Goal: Task Accomplishment & Management: Complete application form

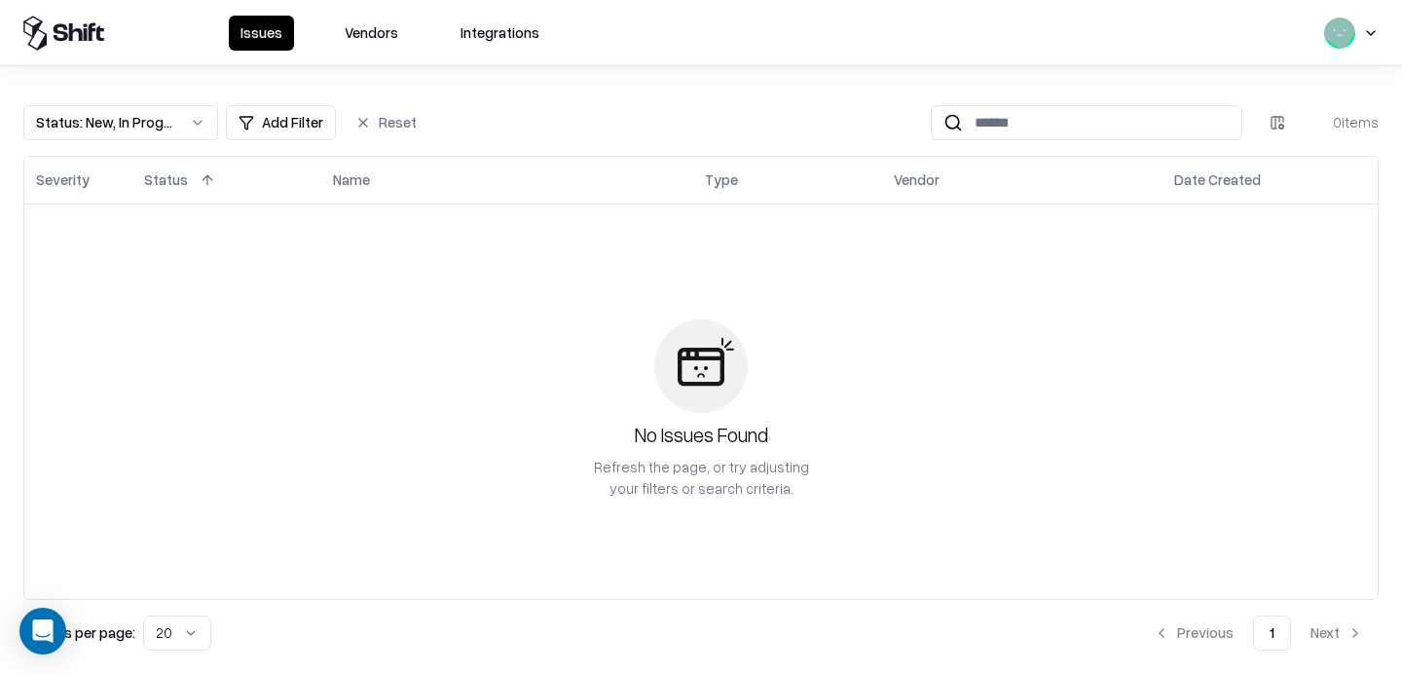
click at [391, 43] on button "Vendors" at bounding box center [371, 33] width 77 height 35
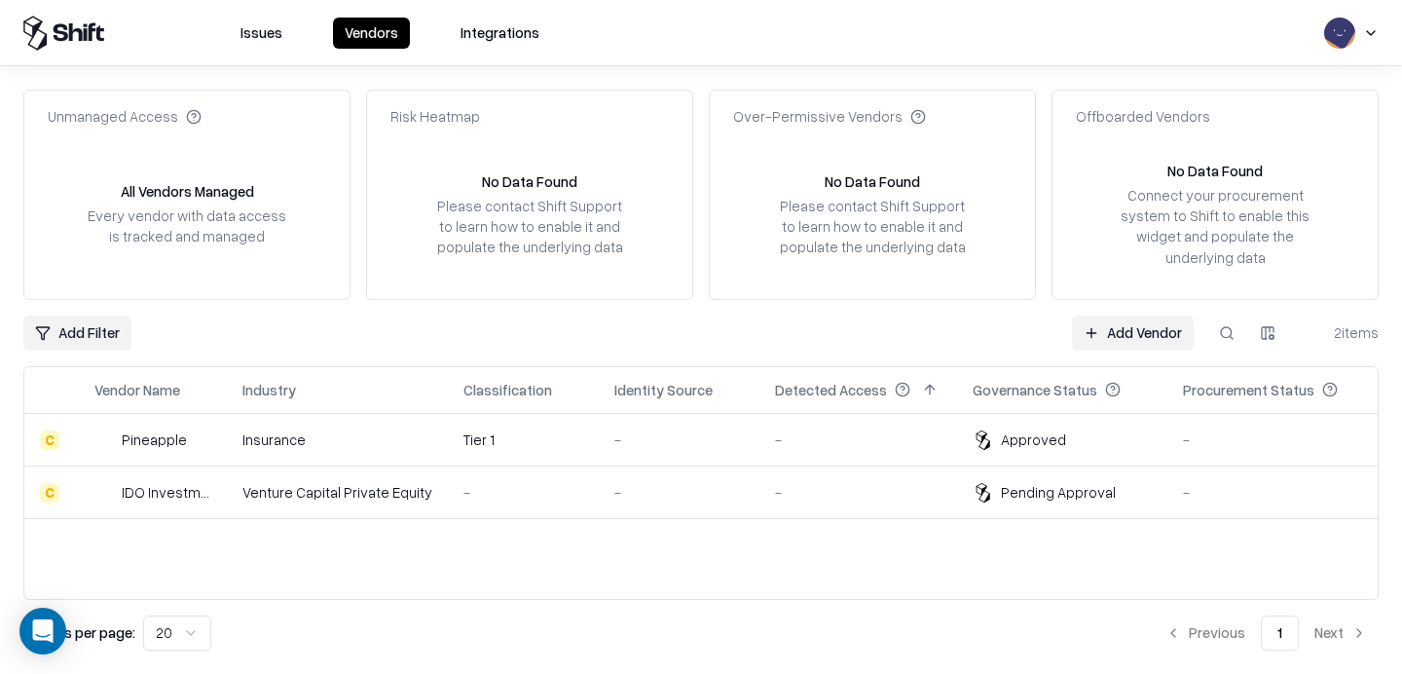
click at [826, 499] on div "-" at bounding box center [858, 492] width 166 height 20
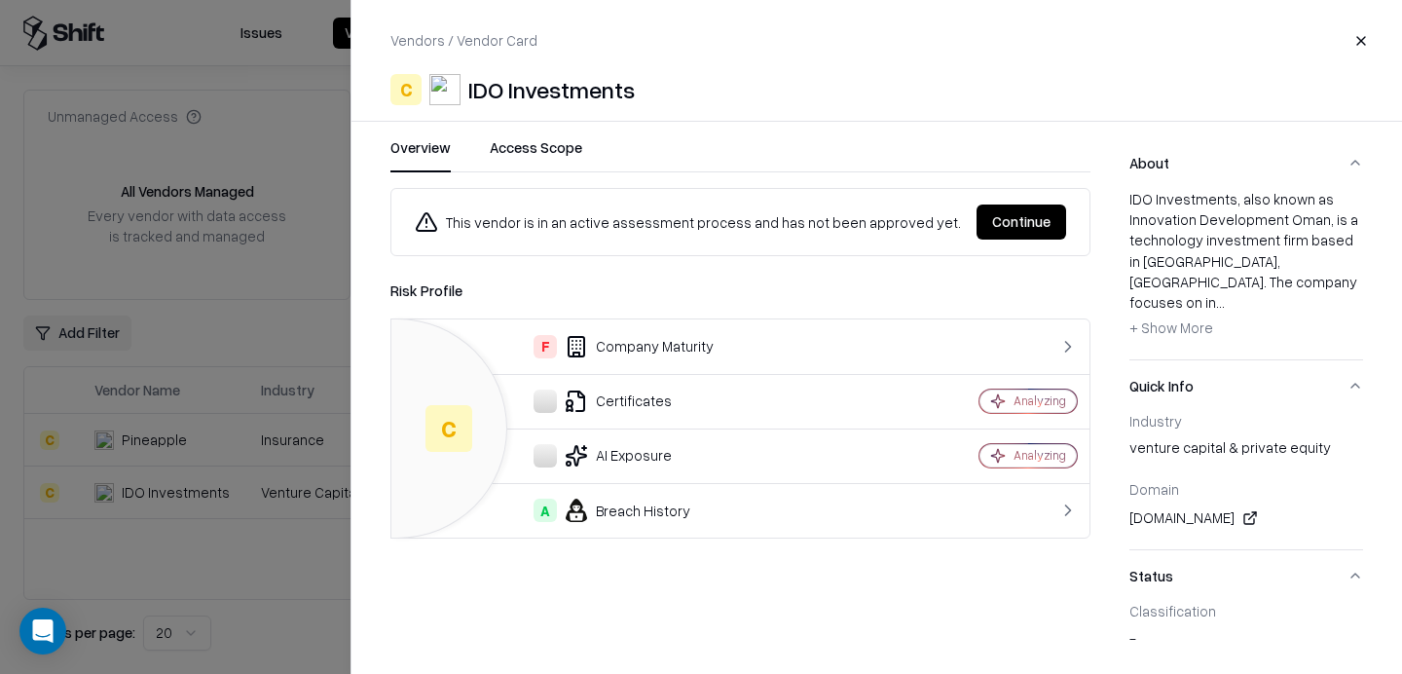
click at [1016, 220] on button "Continue" at bounding box center [1021, 221] width 90 height 35
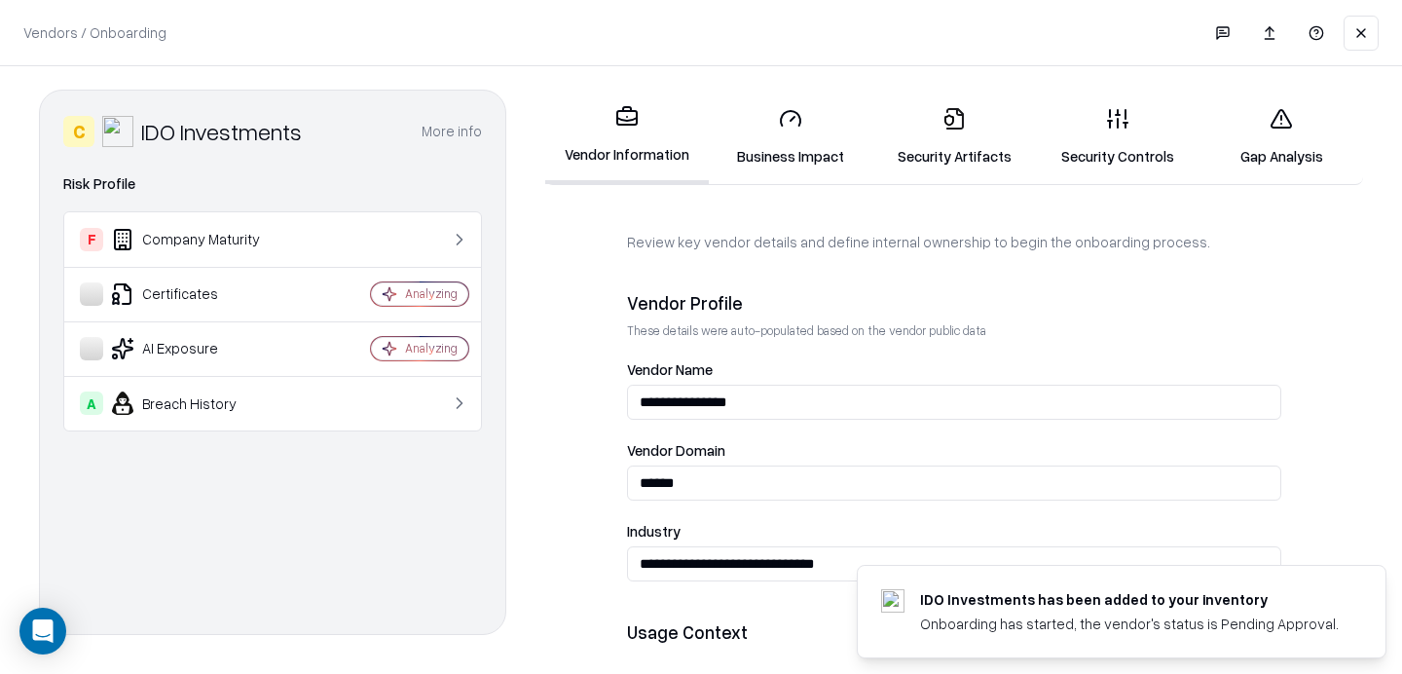
click at [1104, 131] on link "Security Controls" at bounding box center [1118, 136] width 164 height 91
click at [962, 144] on link "Security Artifacts" at bounding box center [954, 136] width 164 height 91
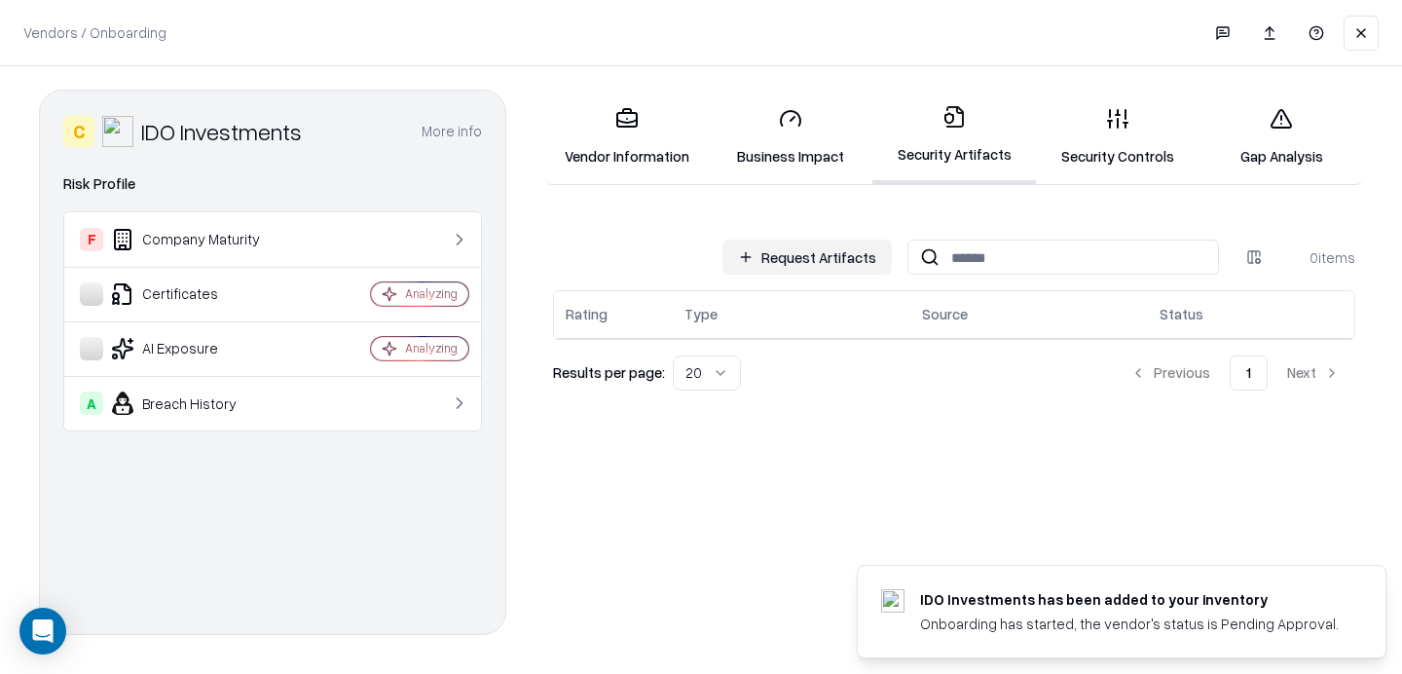
click at [644, 148] on link "Vendor Information" at bounding box center [627, 136] width 164 height 91
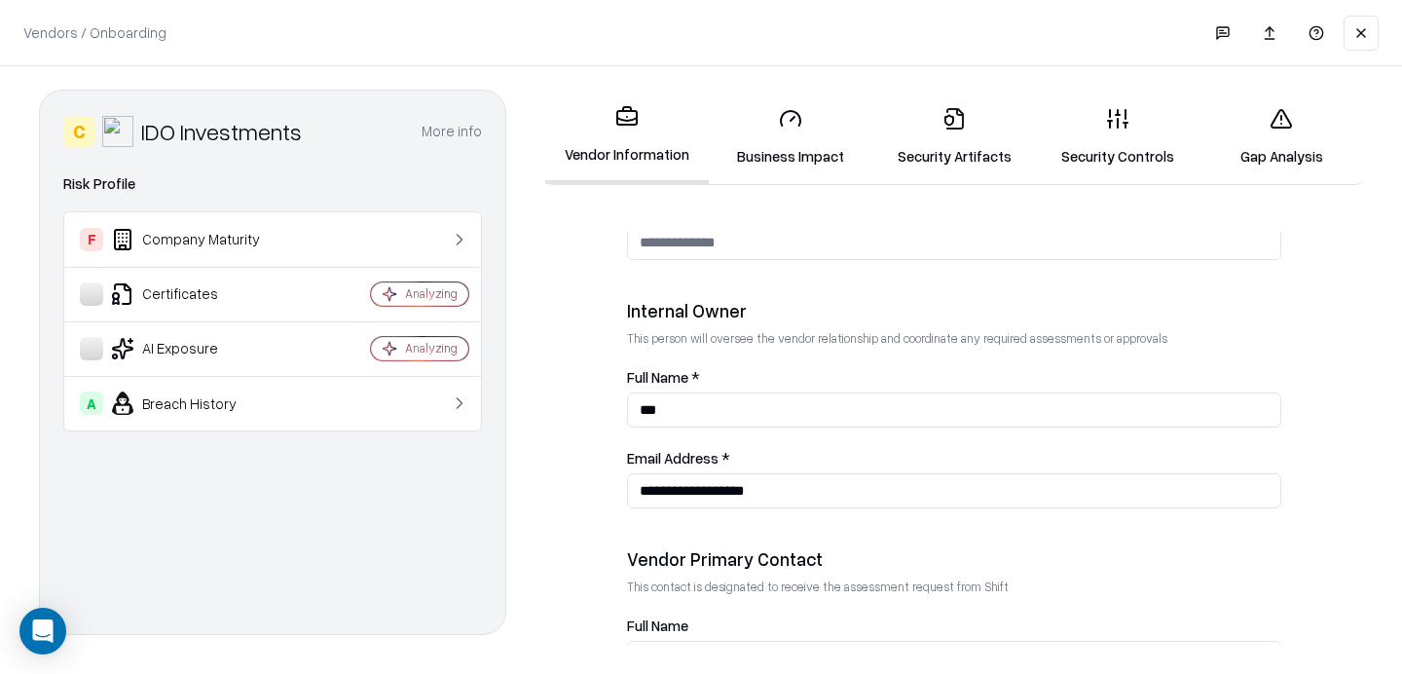
scroll to position [842, 0]
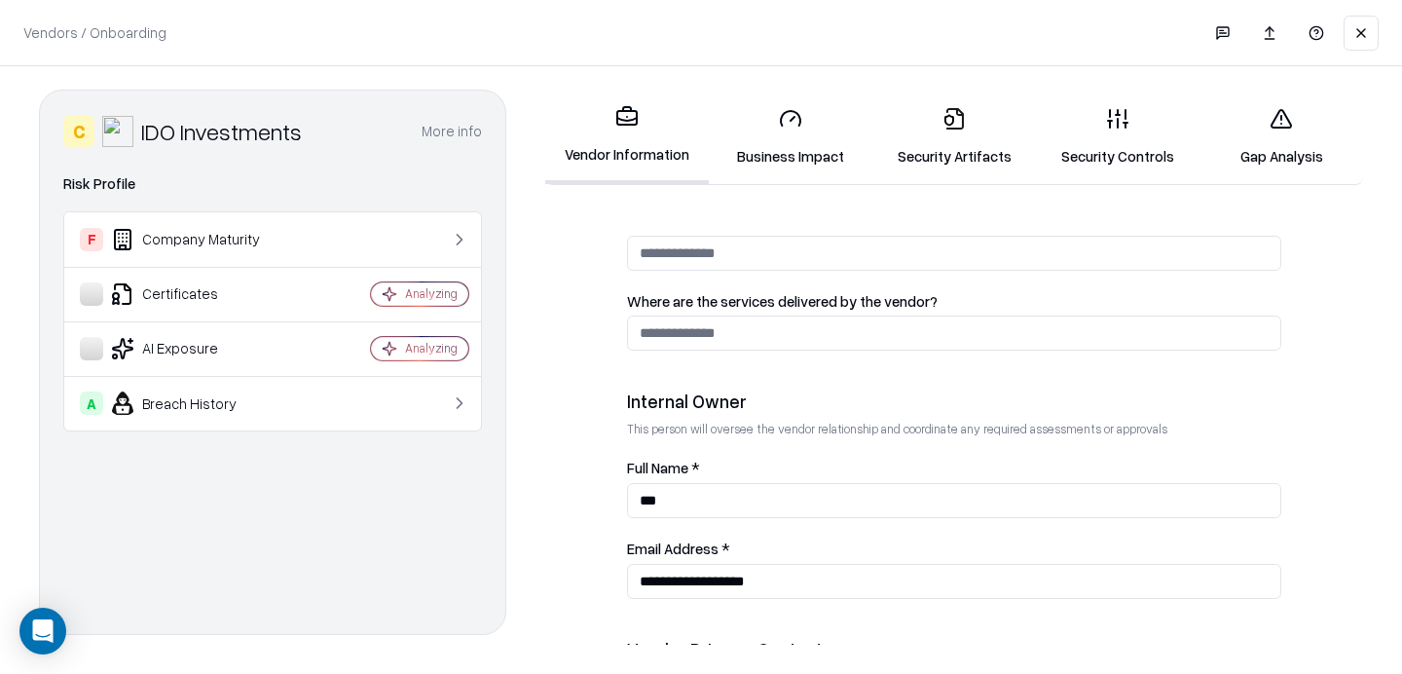
click at [1105, 144] on link "Security Controls" at bounding box center [1118, 136] width 164 height 91
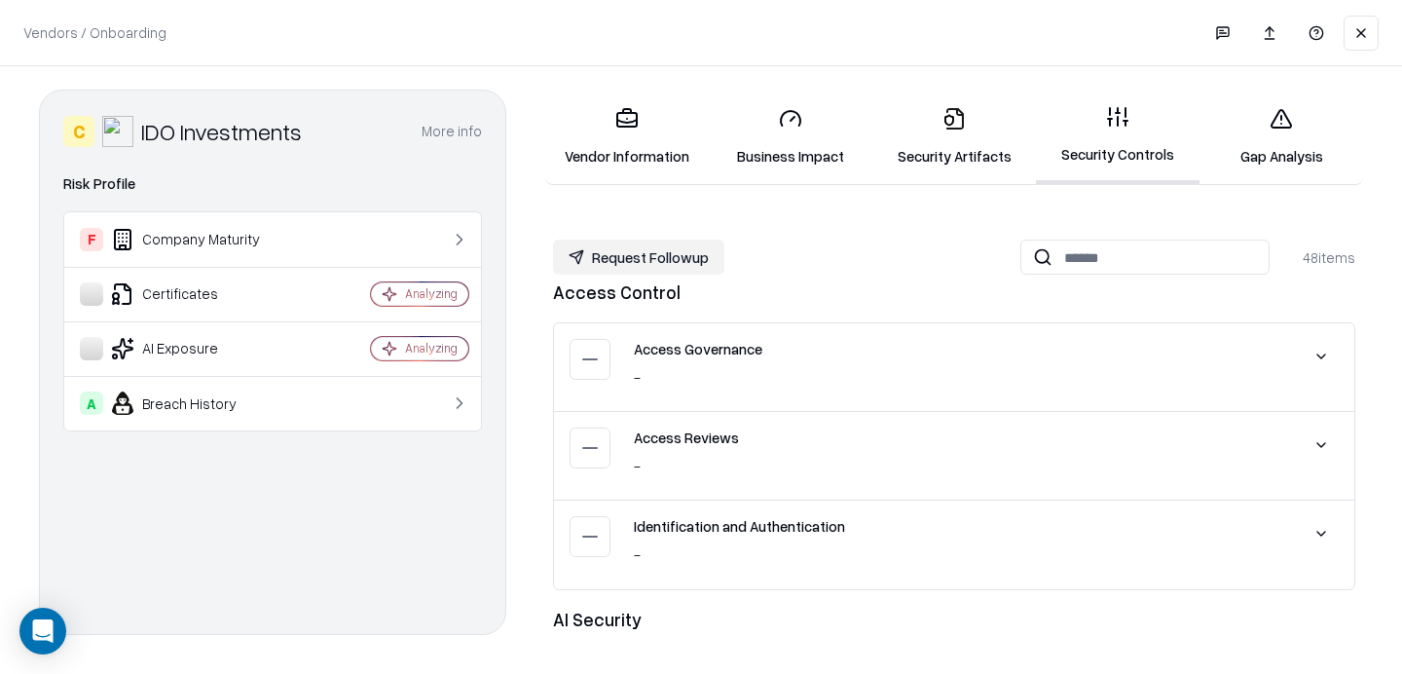
click at [943, 156] on link "Security Artifacts" at bounding box center [954, 136] width 164 height 91
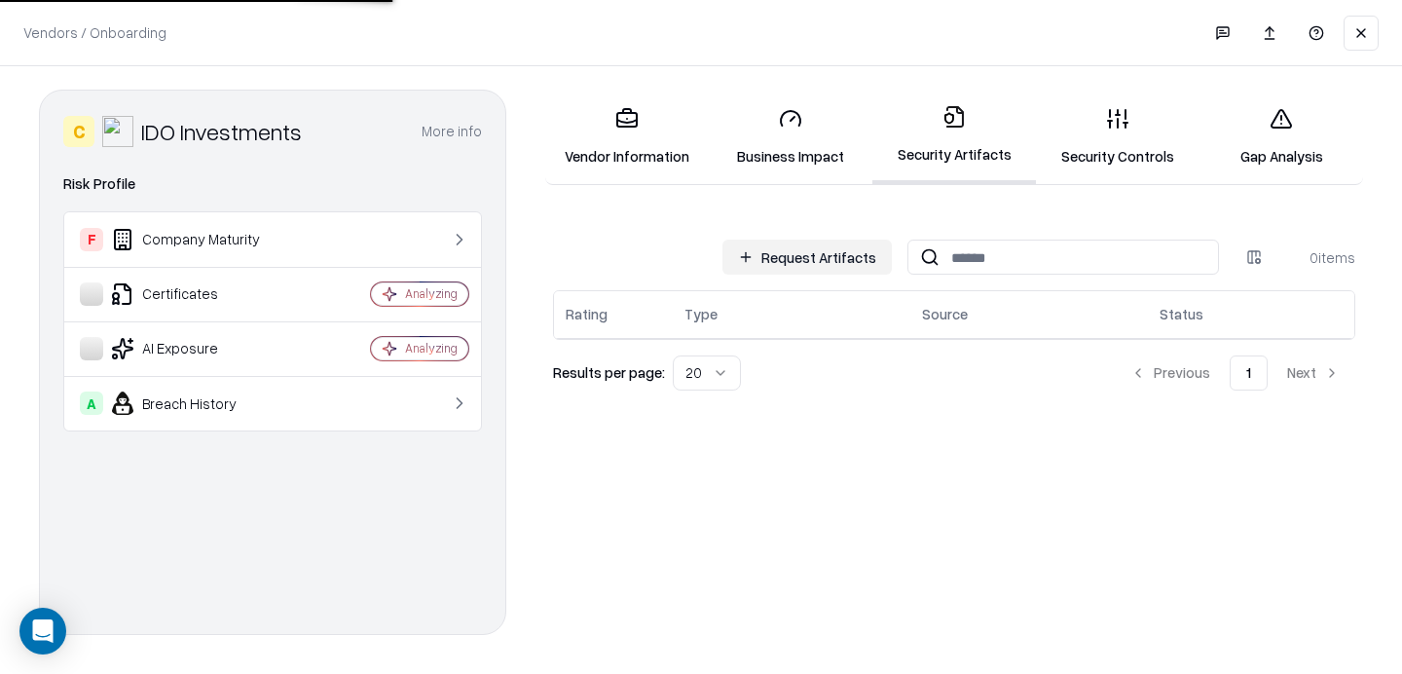
click at [809, 272] on button "Request Artifacts" at bounding box center [806, 256] width 169 height 35
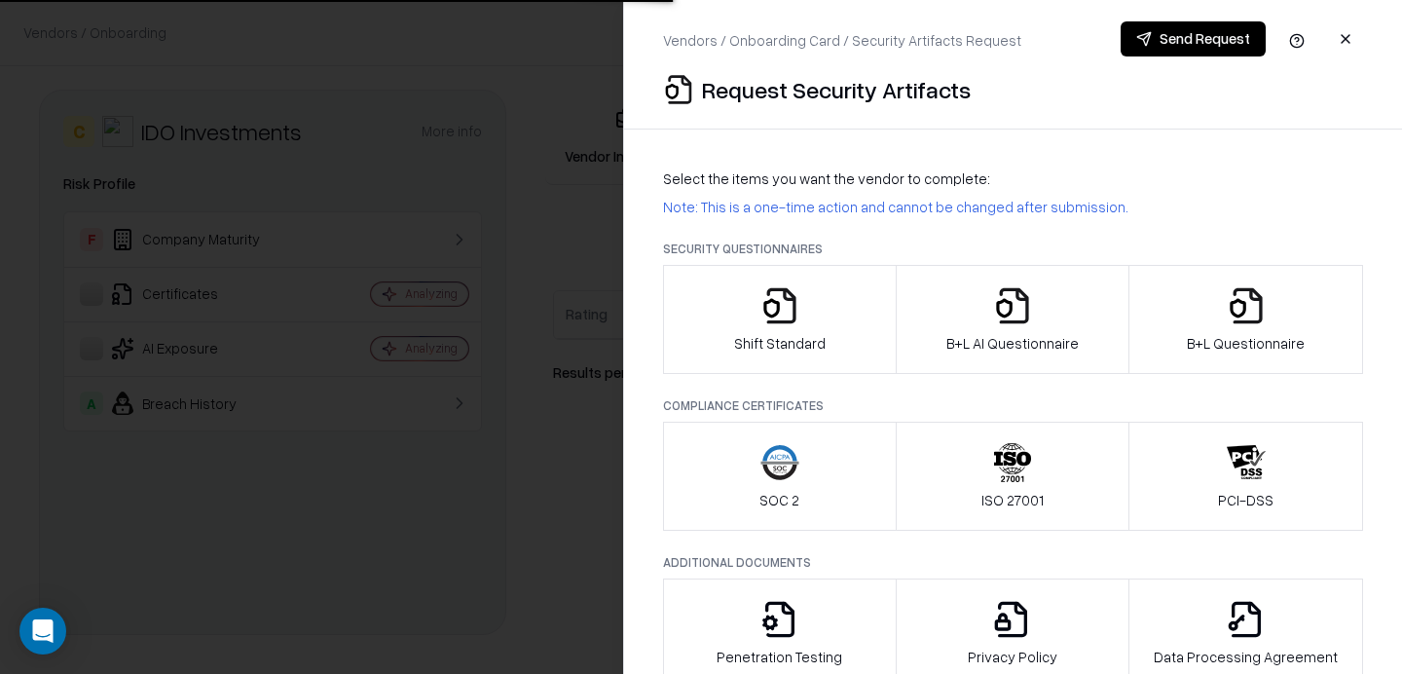
click at [789, 311] on icon "button" at bounding box center [779, 305] width 39 height 39
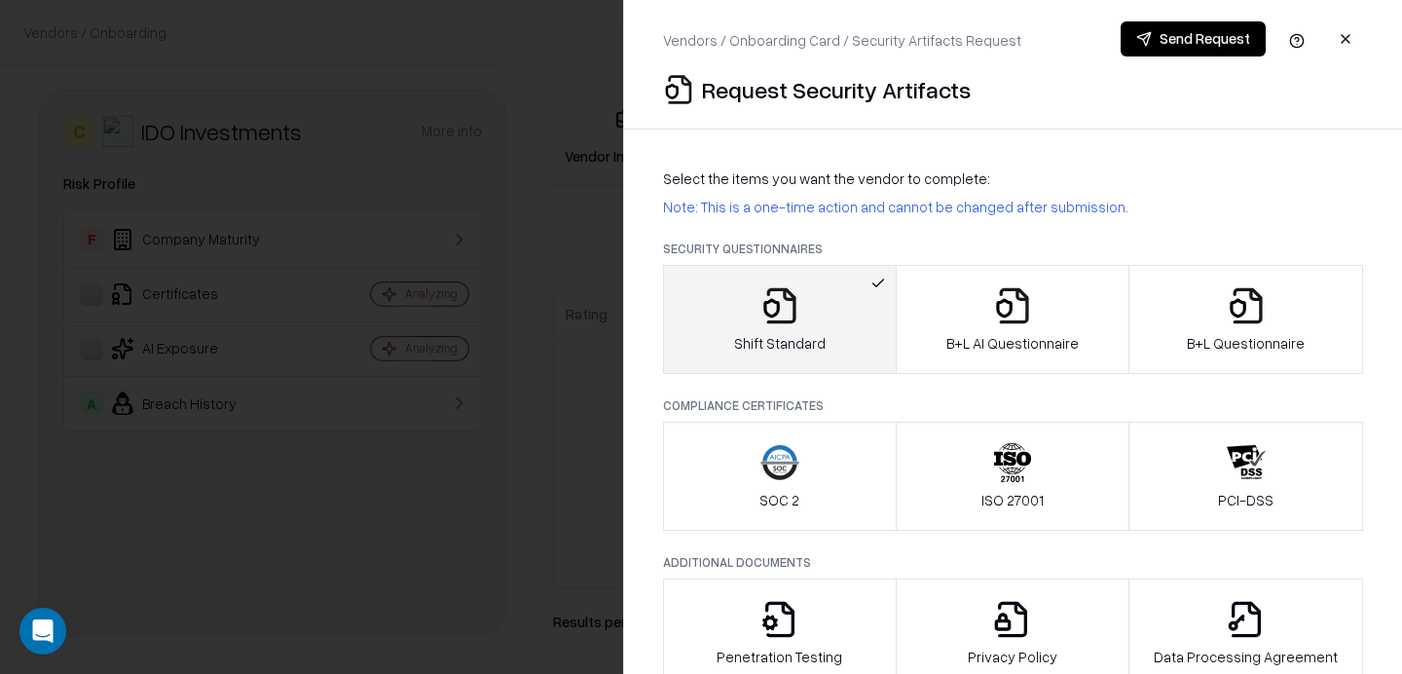
click at [1177, 39] on button "Send Request" at bounding box center [1192, 38] width 145 height 35
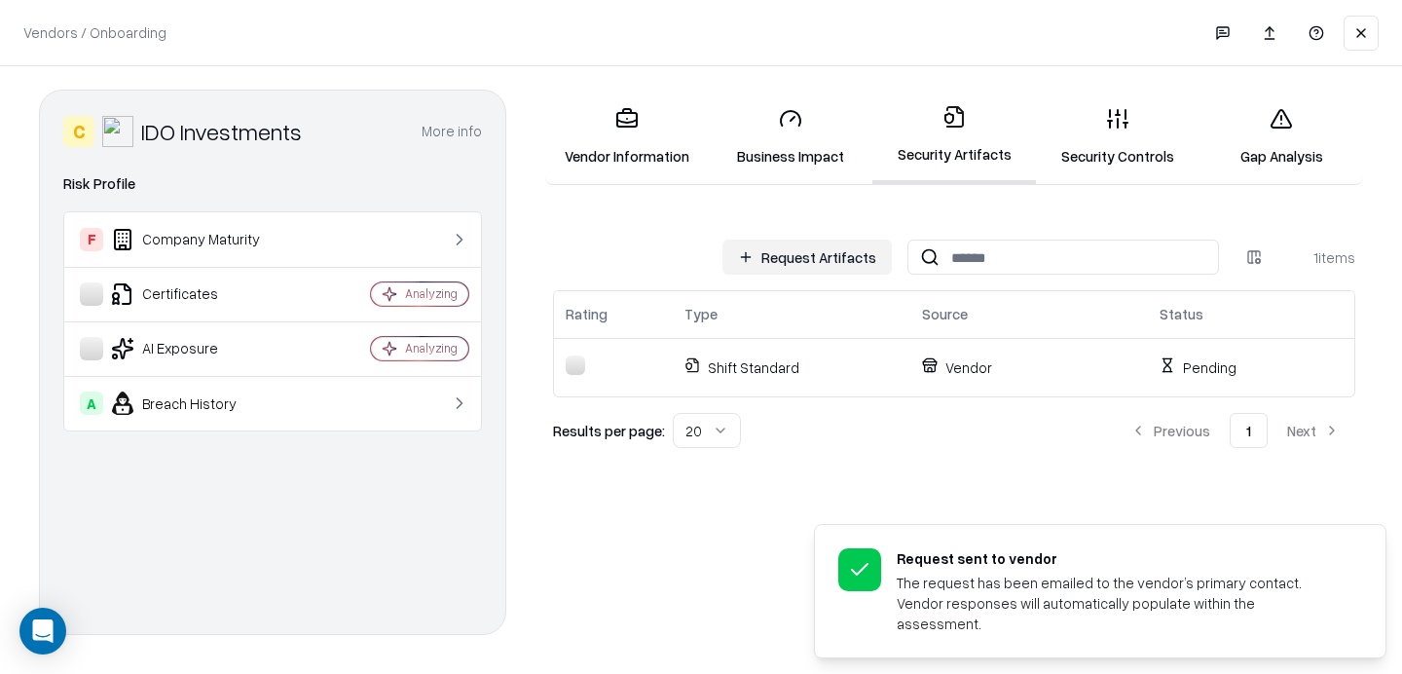
click at [1350, 39] on button at bounding box center [1360, 33] width 35 height 35
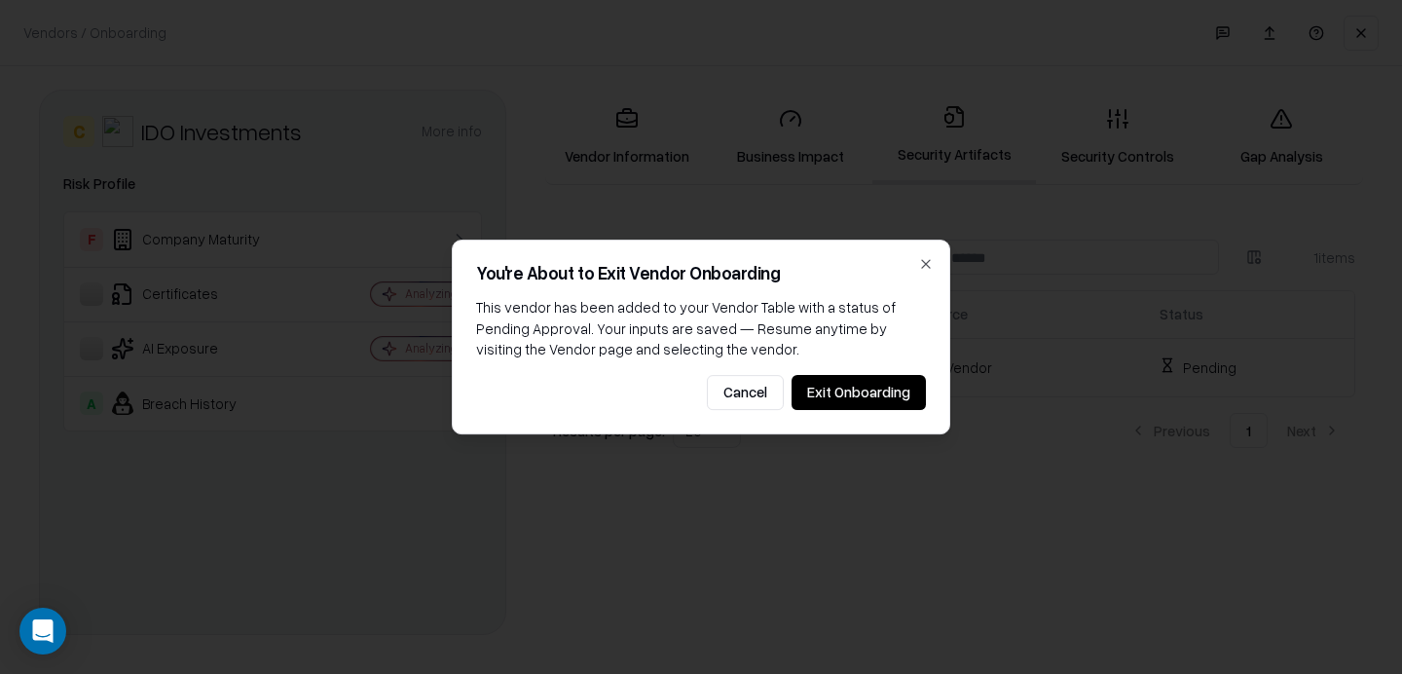
click at [817, 375] on button "Exit Onboarding" at bounding box center [858, 392] width 134 height 35
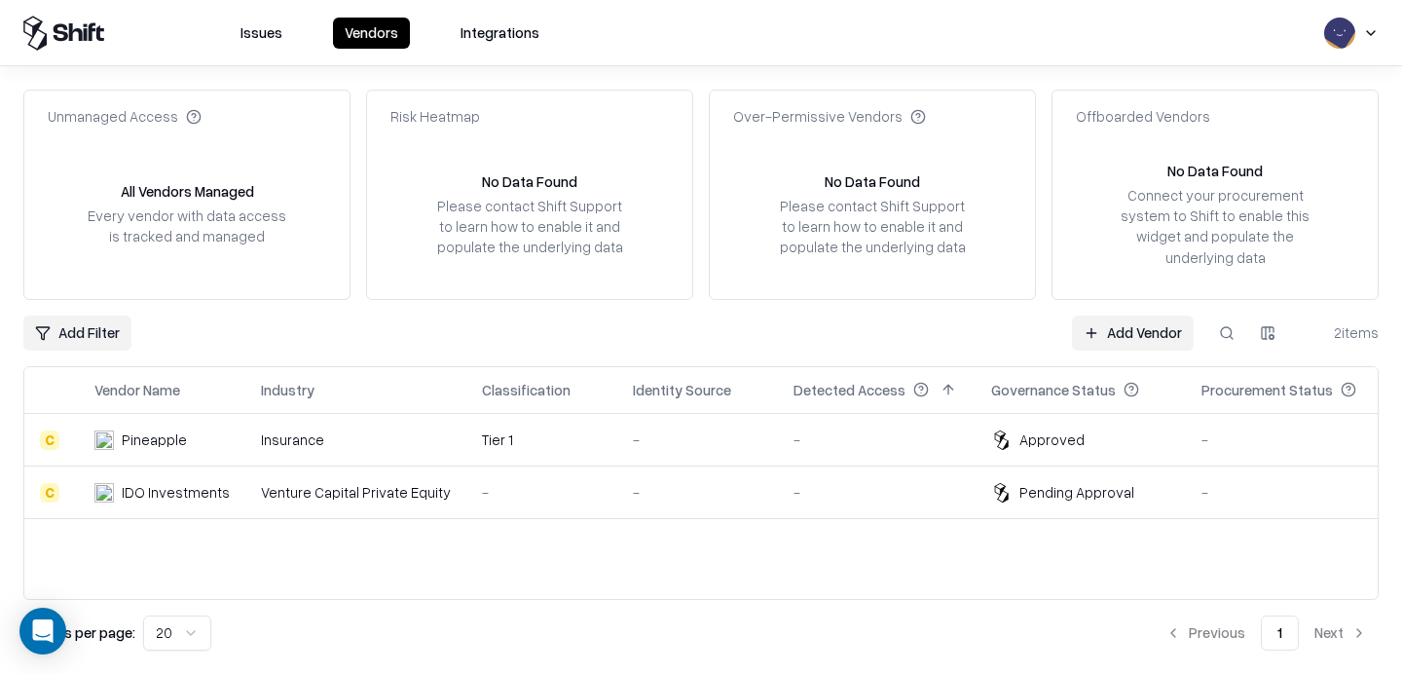
click at [991, 493] on icon at bounding box center [1001, 492] width 20 height 19
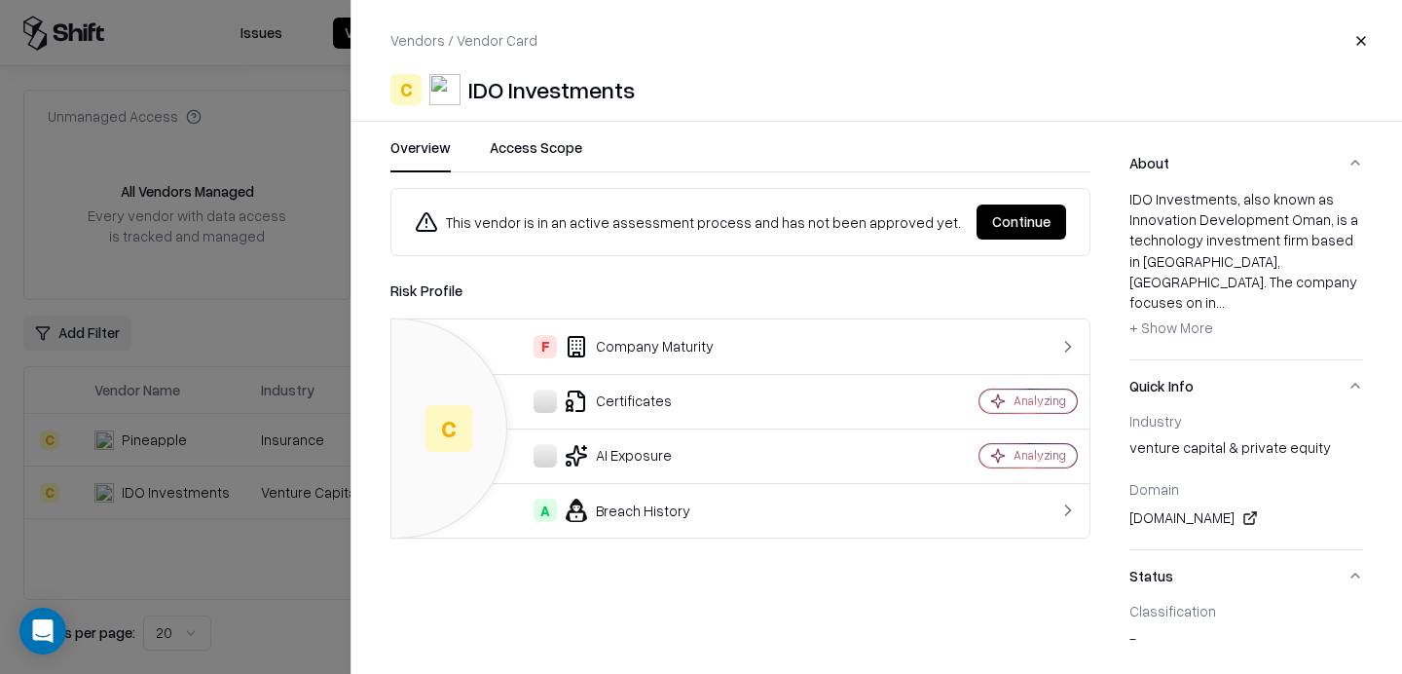
click at [1022, 233] on button "Continue" at bounding box center [1021, 221] width 90 height 35
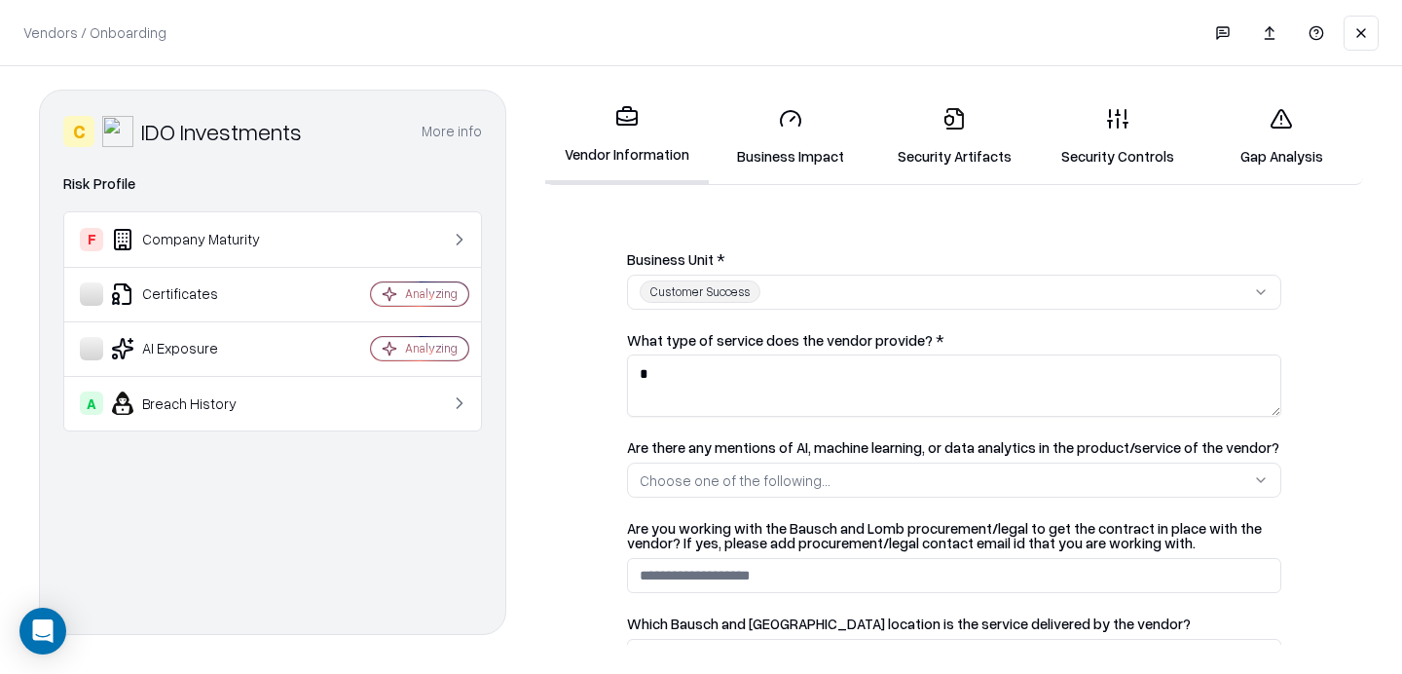
scroll to position [326, 0]
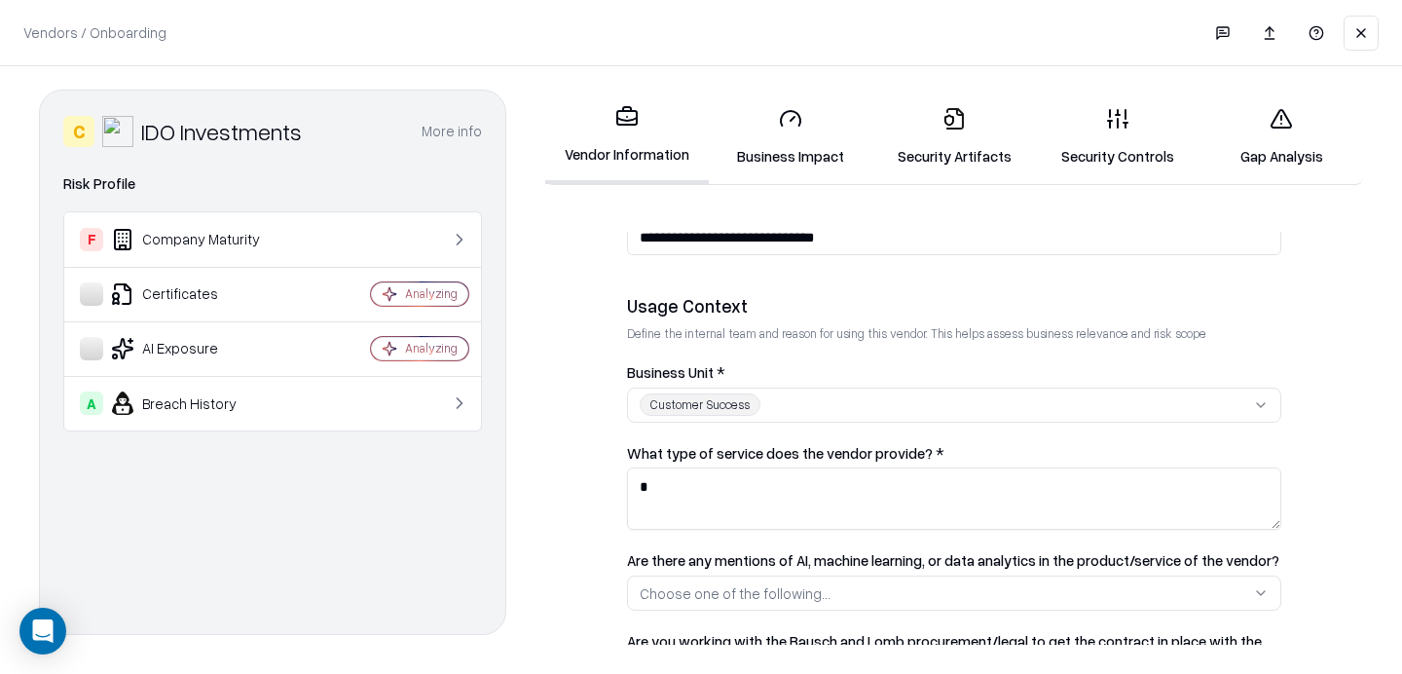
click at [1115, 148] on link "Security Controls" at bounding box center [1118, 136] width 164 height 91
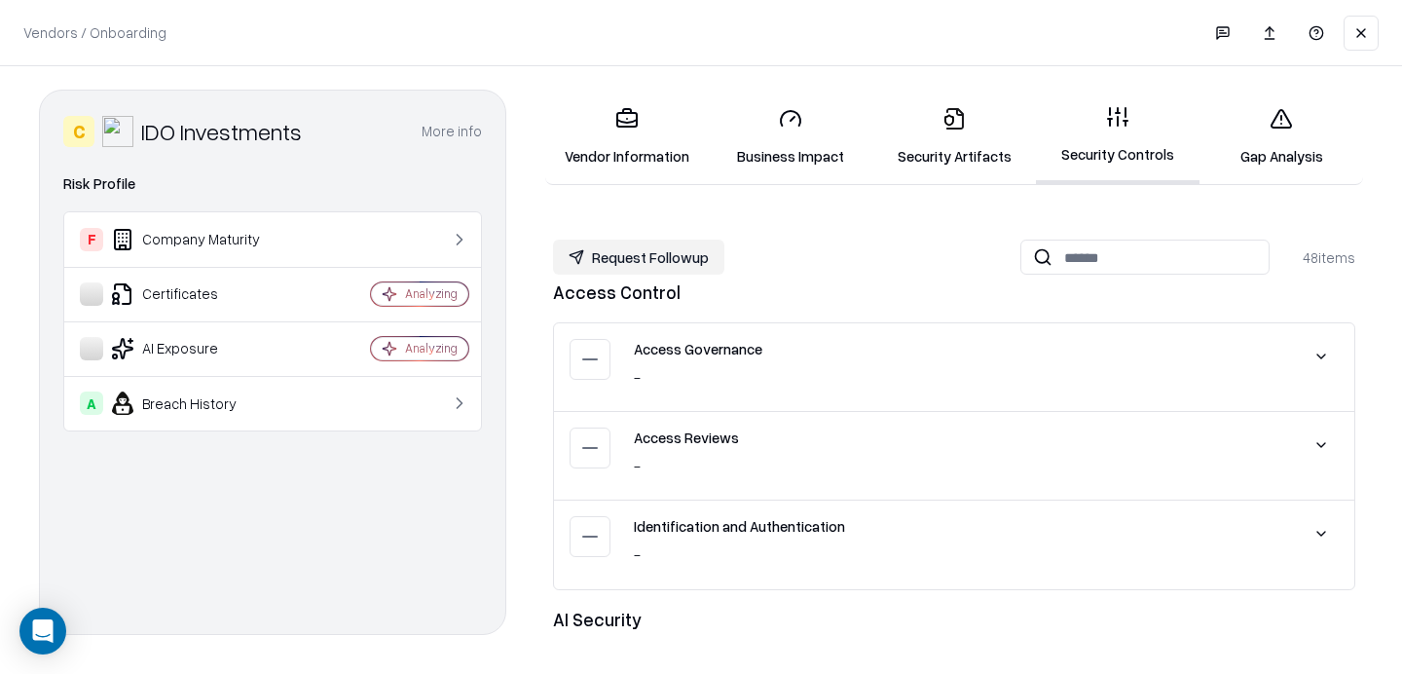
click at [1004, 135] on link "Security Artifacts" at bounding box center [954, 136] width 164 height 91
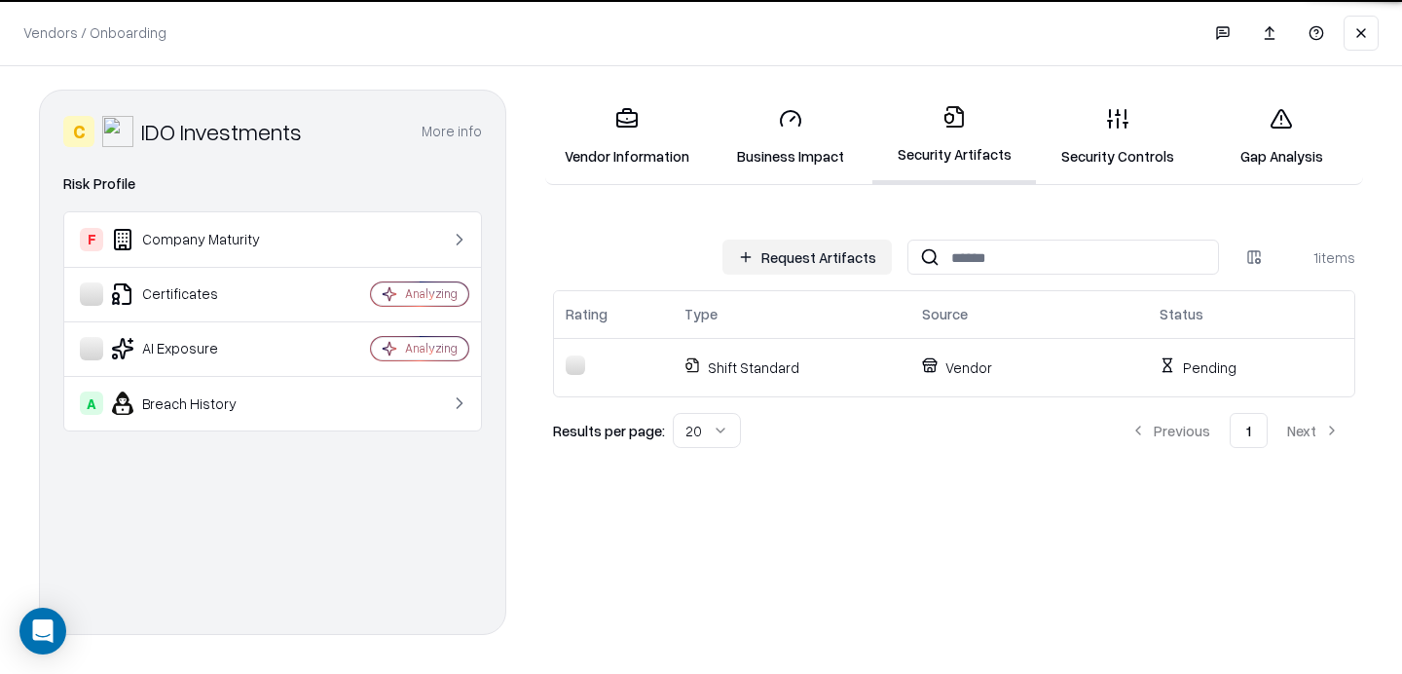
click at [787, 258] on button "Request Artifacts" at bounding box center [806, 256] width 169 height 35
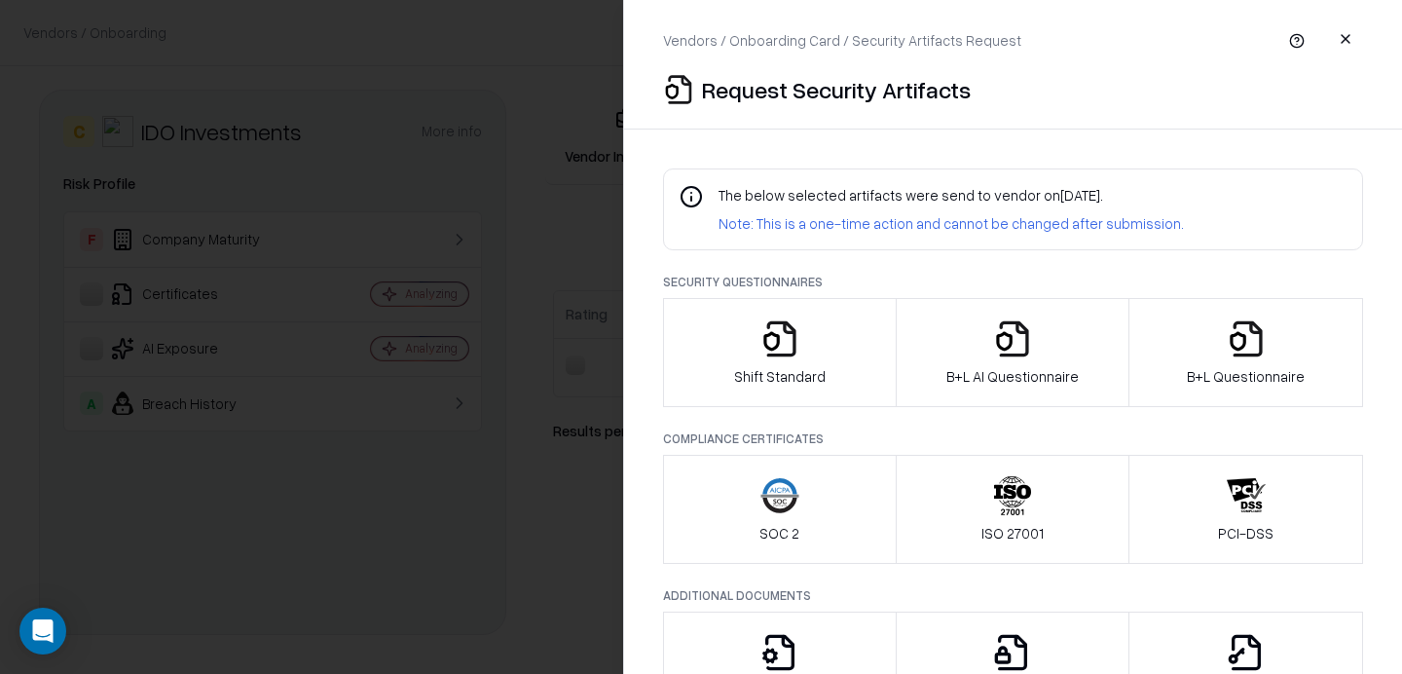
click at [507, 277] on div at bounding box center [701, 337] width 1402 height 674
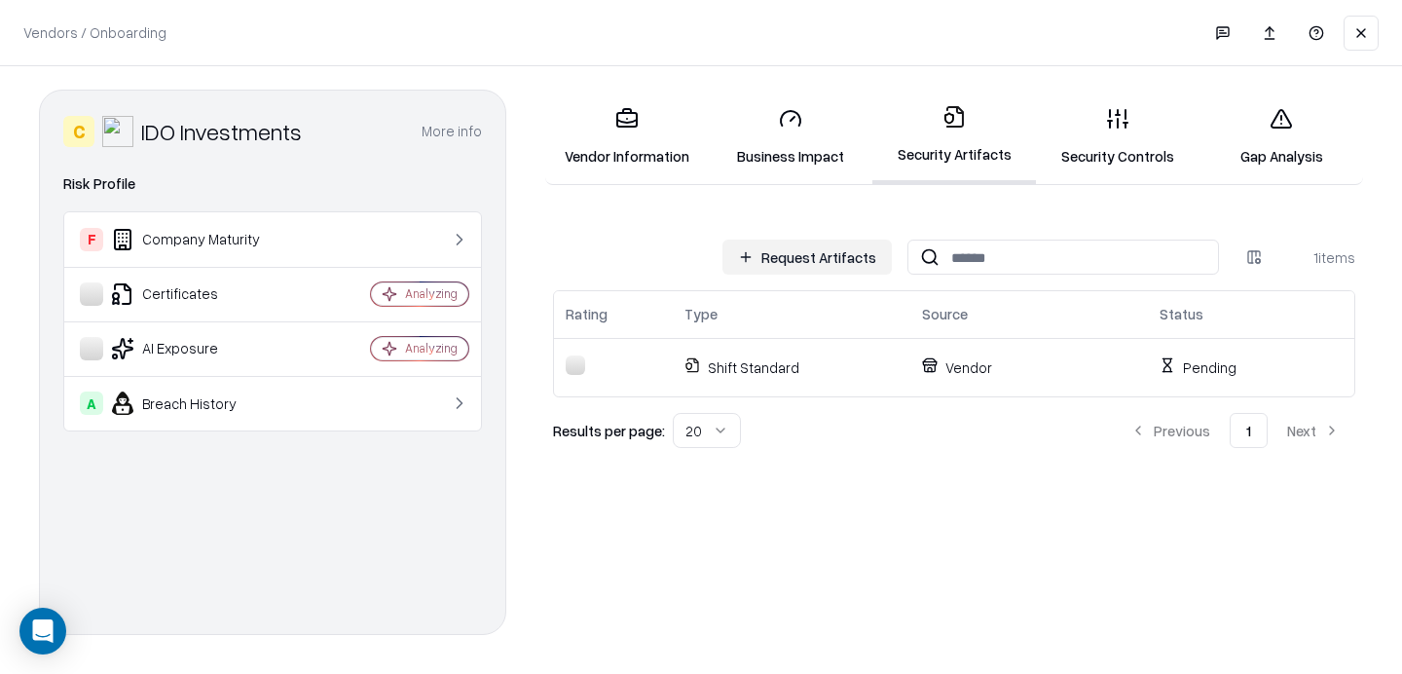
click at [1295, 125] on link "Gap Analysis" at bounding box center [1281, 136] width 164 height 91
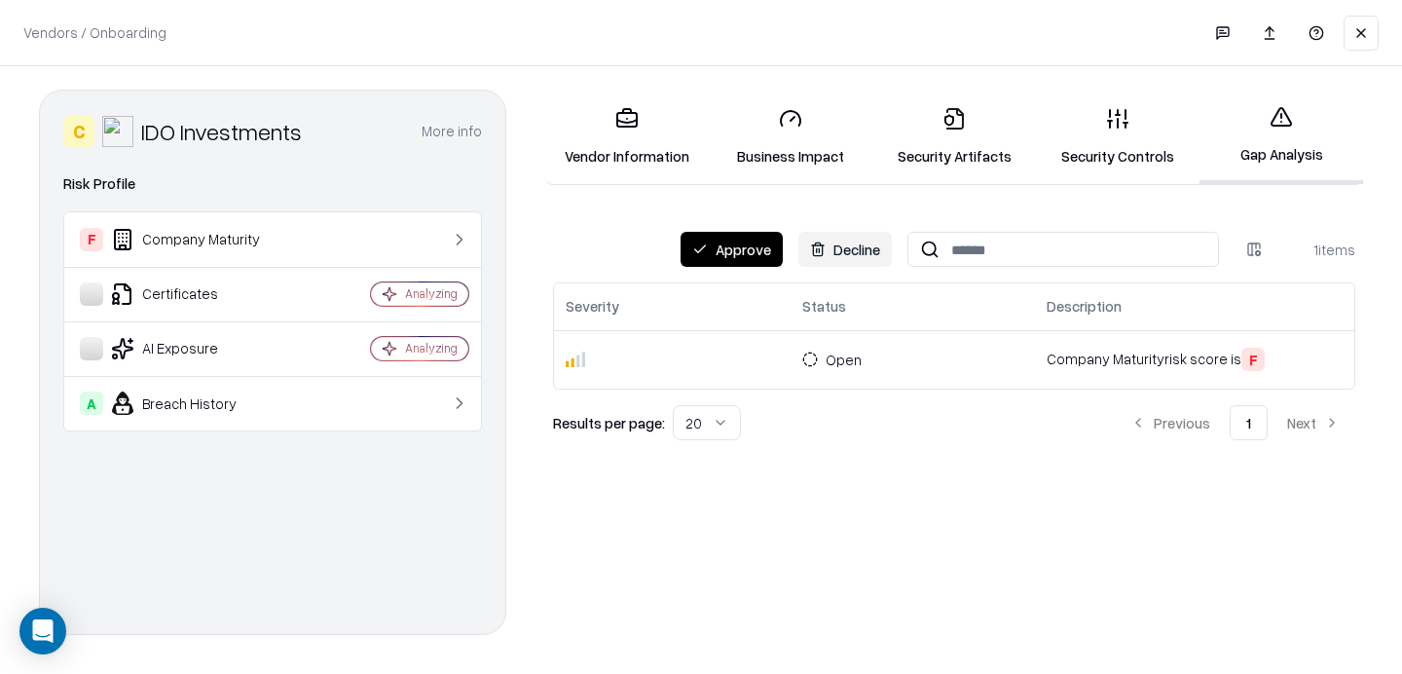
click at [737, 262] on button "Approve" at bounding box center [731, 249] width 102 height 35
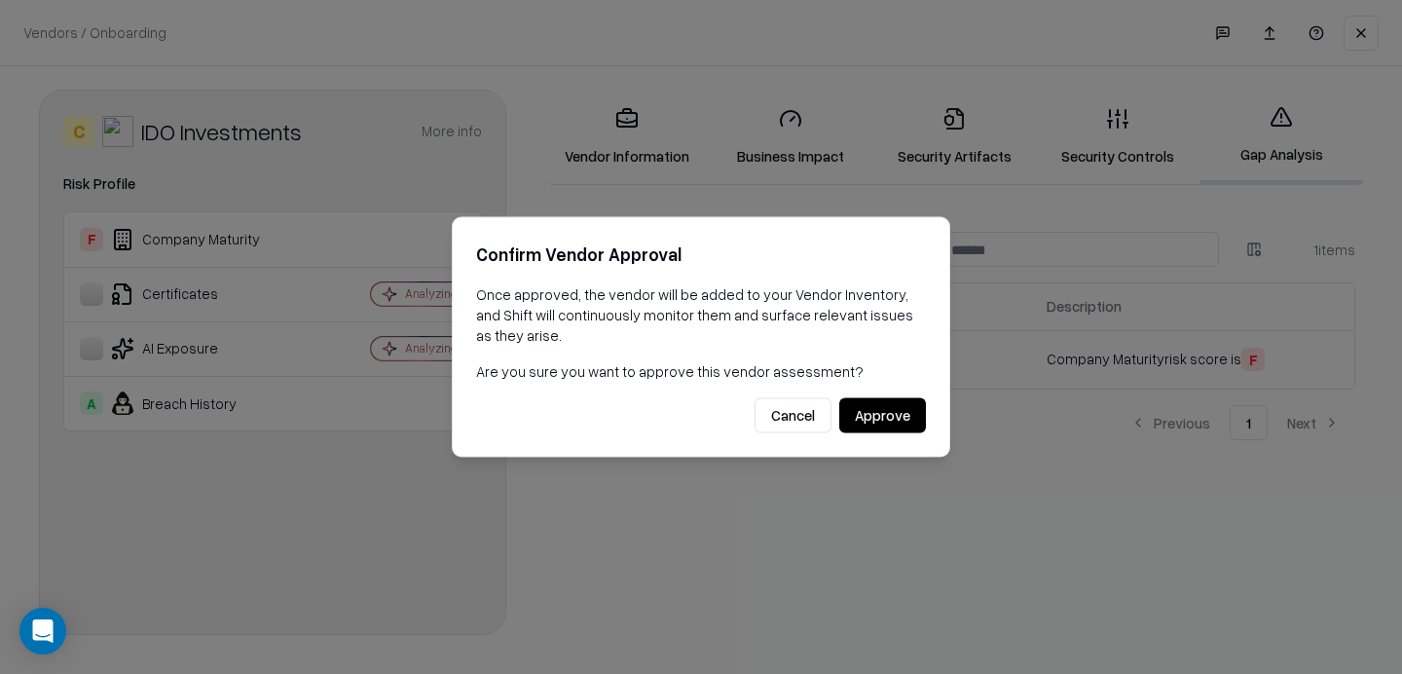
click at [905, 405] on button "Approve" at bounding box center [882, 415] width 87 height 35
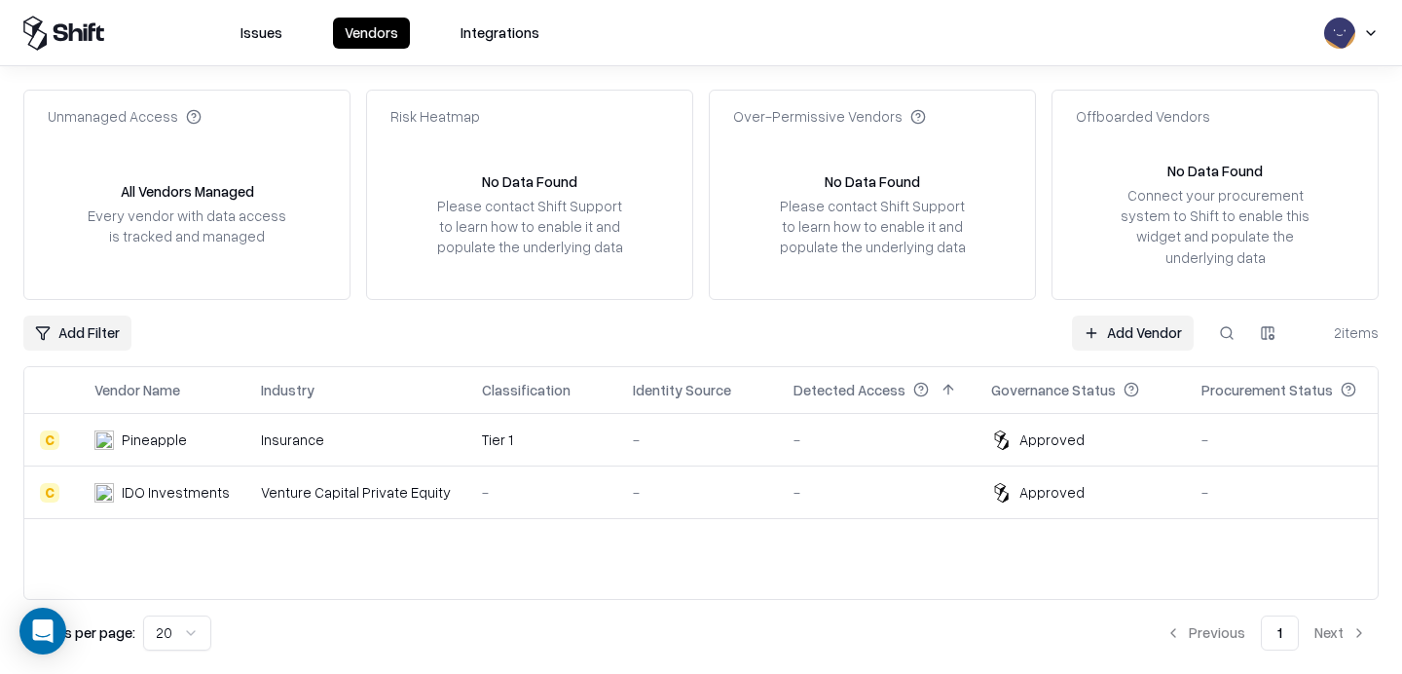
click at [1231, 332] on button at bounding box center [1226, 332] width 35 height 35
click at [818, 323] on link "Add Vendor" at bounding box center [846, 332] width 122 height 35
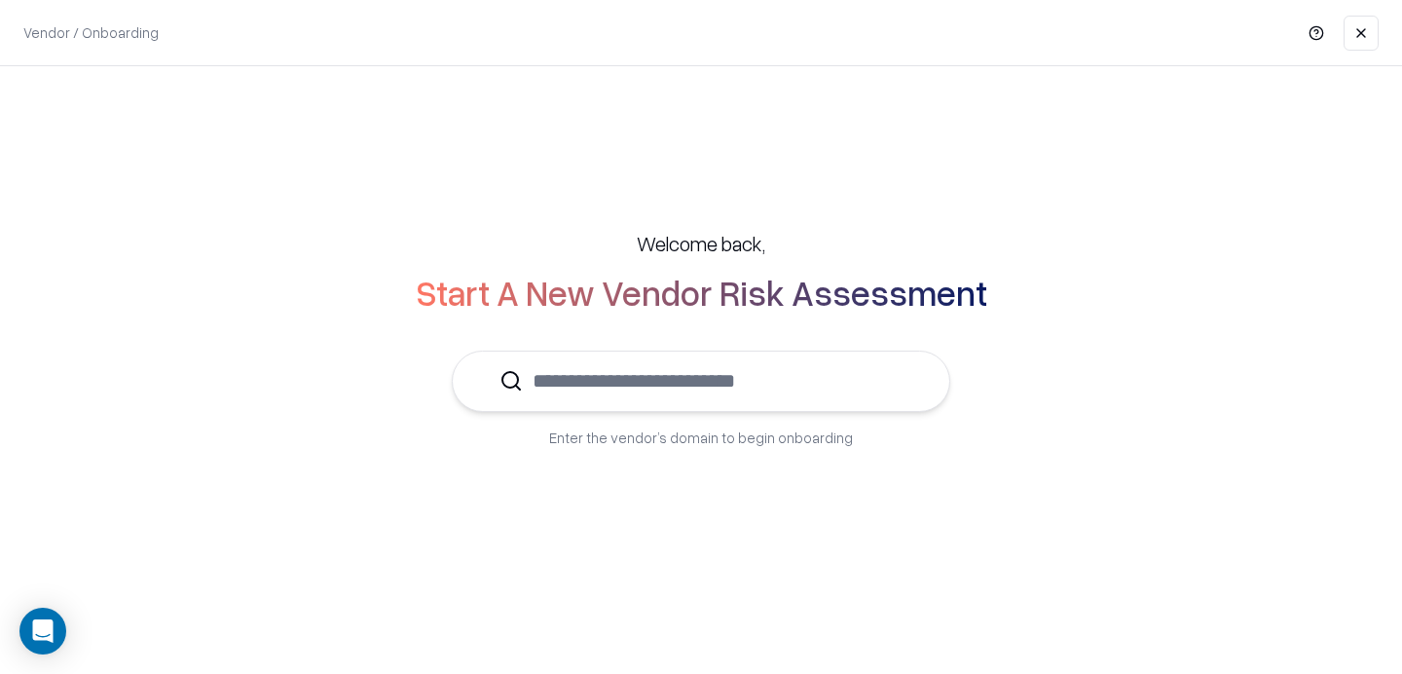
click at [742, 383] on input "text" at bounding box center [713, 380] width 380 height 59
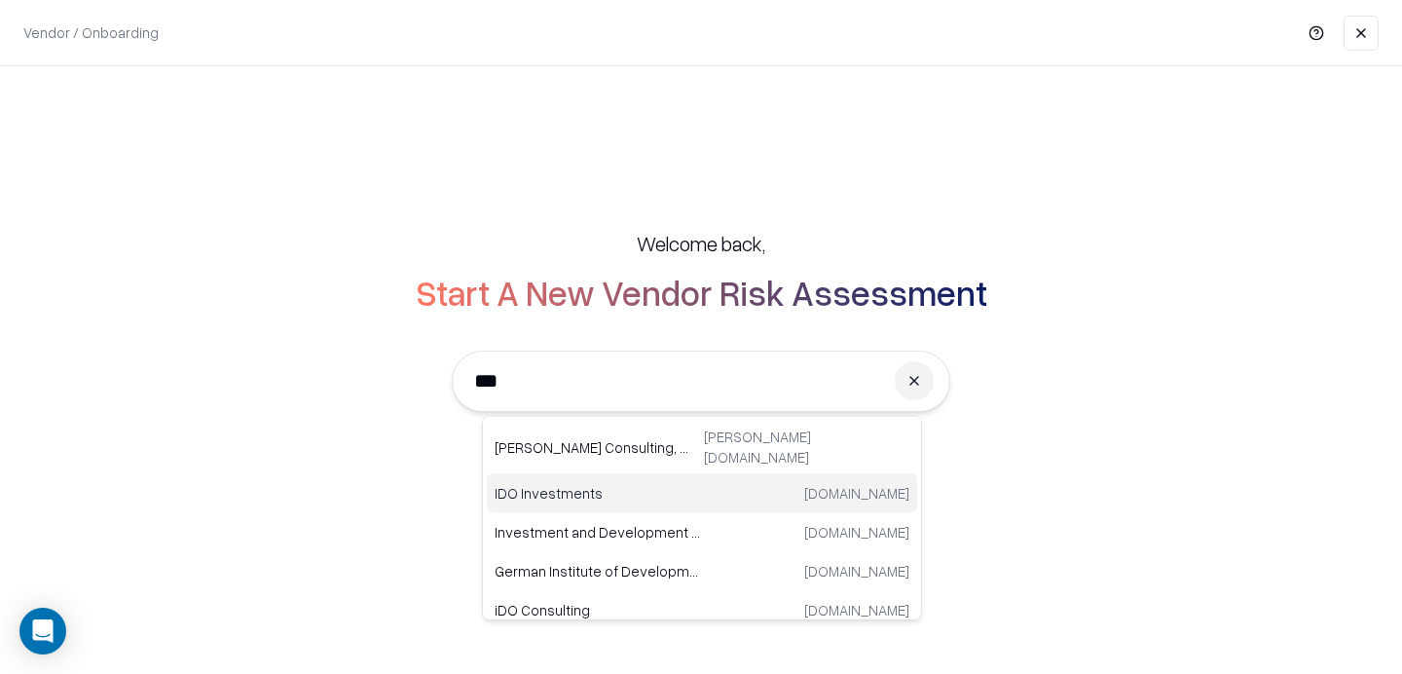
click at [547, 482] on p "IDO Investments" at bounding box center [597, 492] width 207 height 20
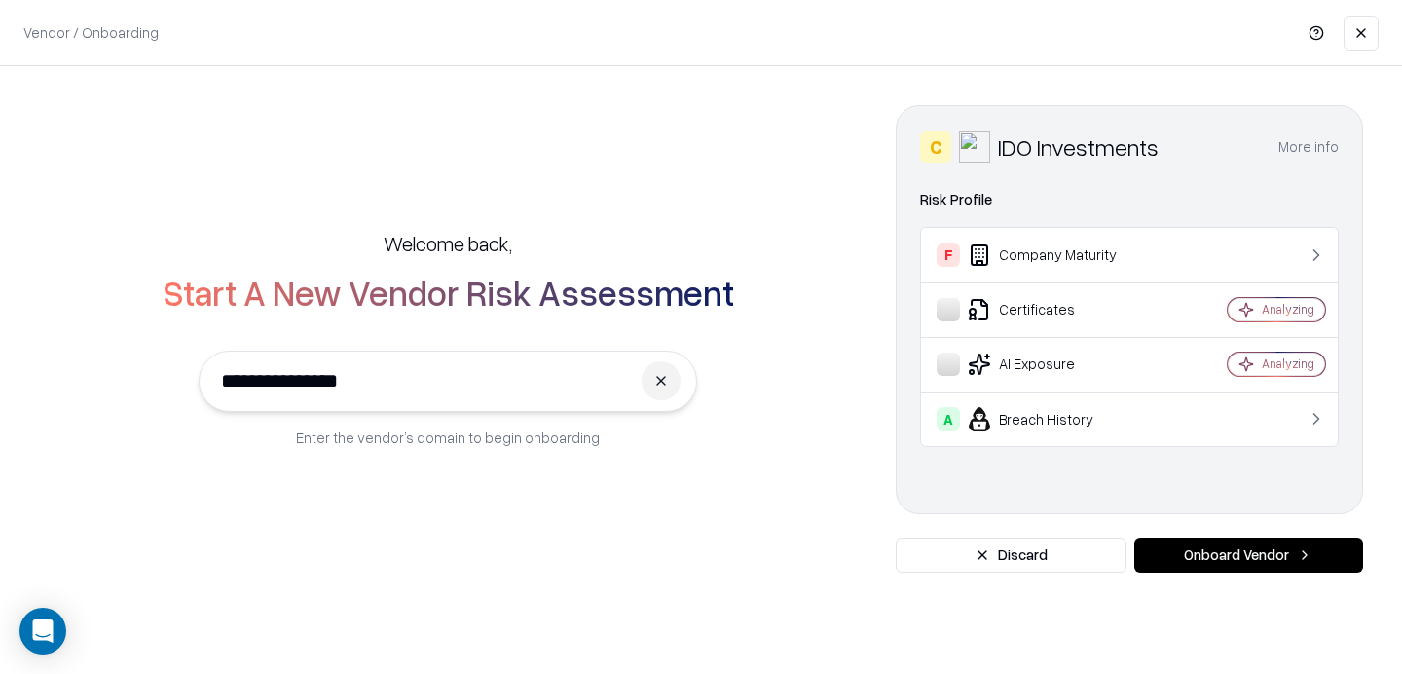
type input "**********"
click at [1196, 538] on button "Onboard Vendor" at bounding box center [1248, 554] width 229 height 35
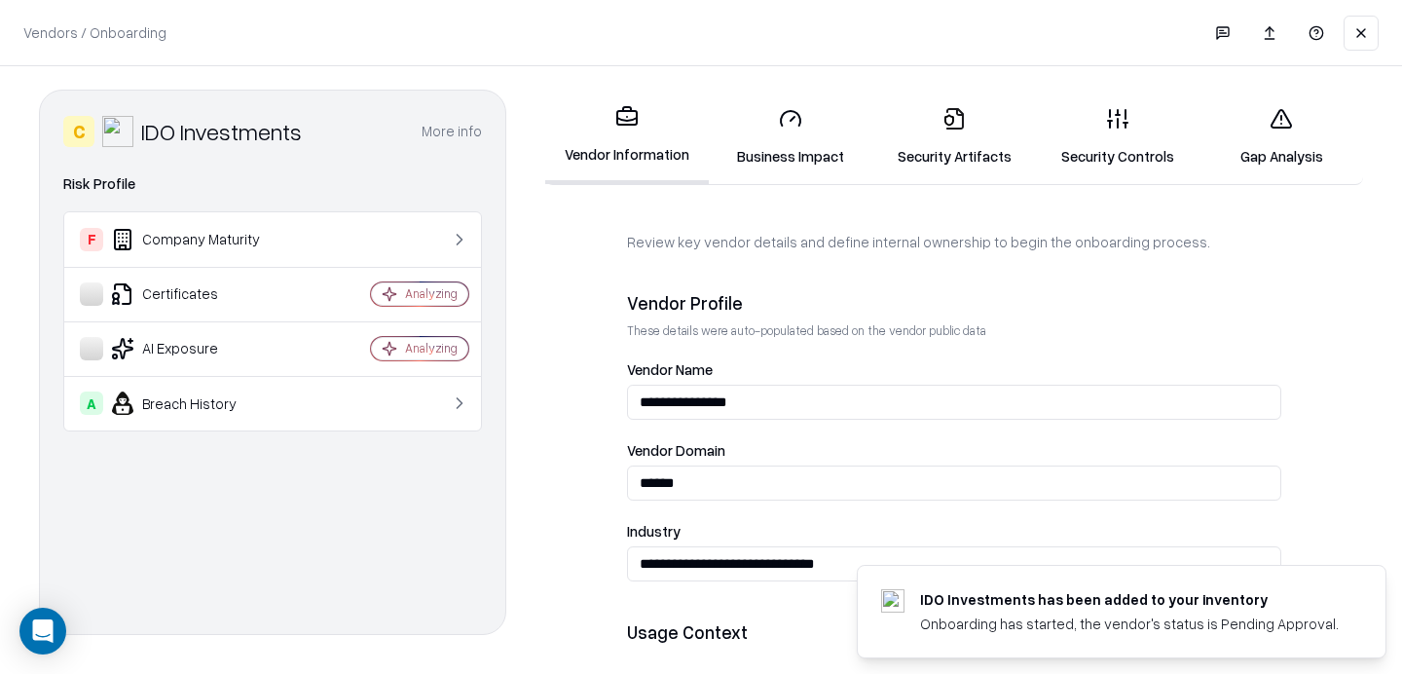
click at [938, 140] on link "Security Artifacts" at bounding box center [954, 136] width 164 height 91
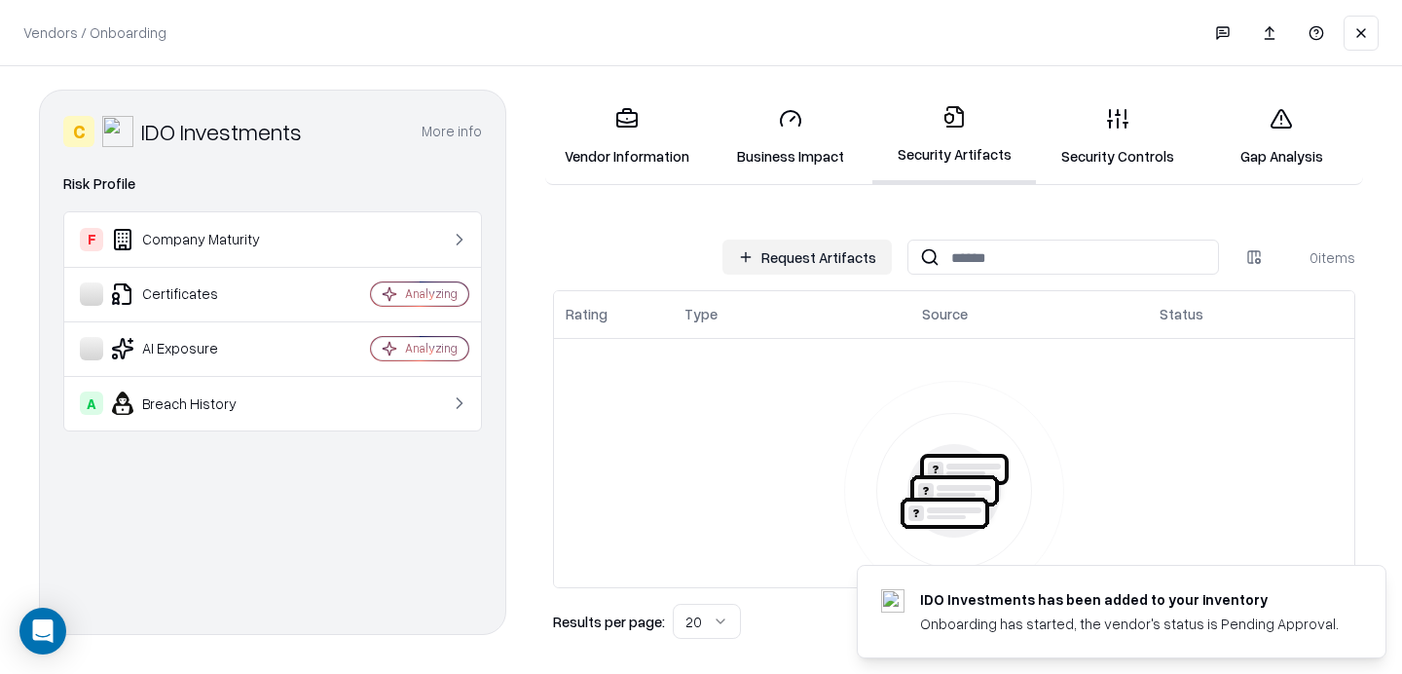
click at [1098, 133] on link "Security Controls" at bounding box center [1118, 136] width 164 height 91
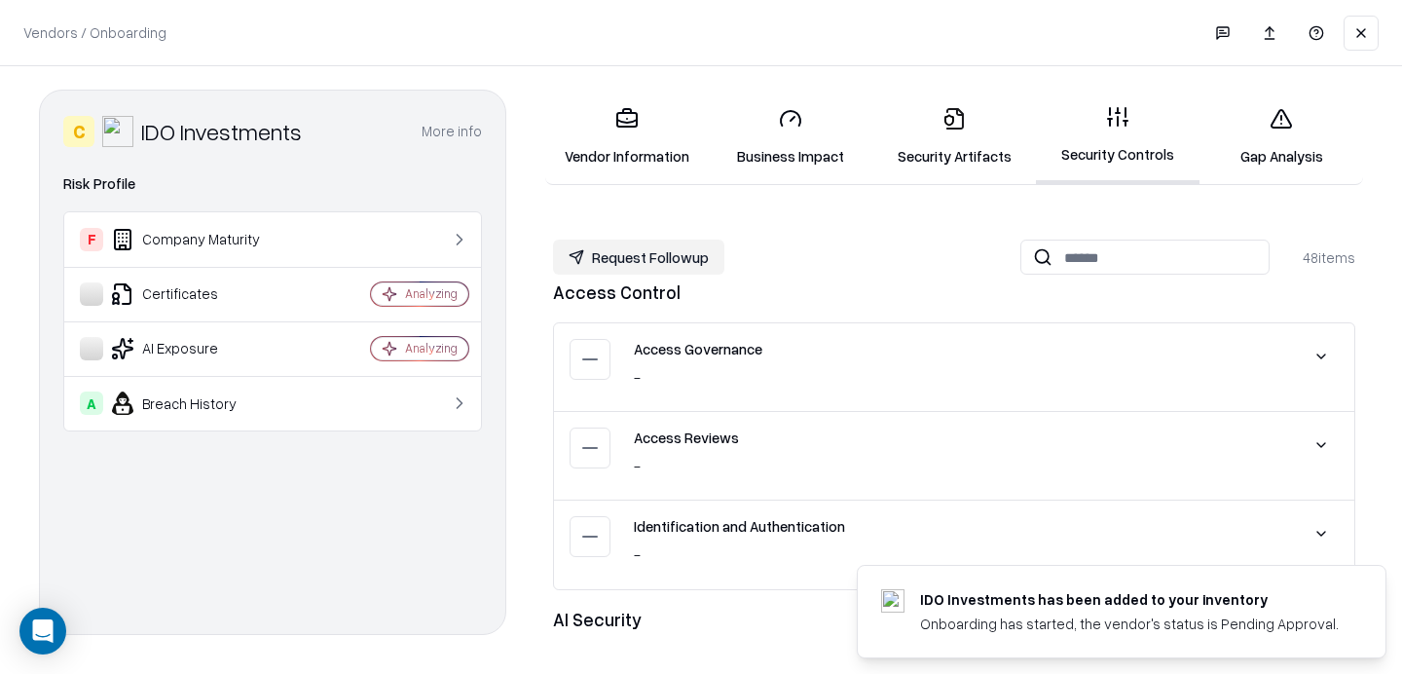
click at [1011, 128] on link "Security Artifacts" at bounding box center [954, 136] width 164 height 91
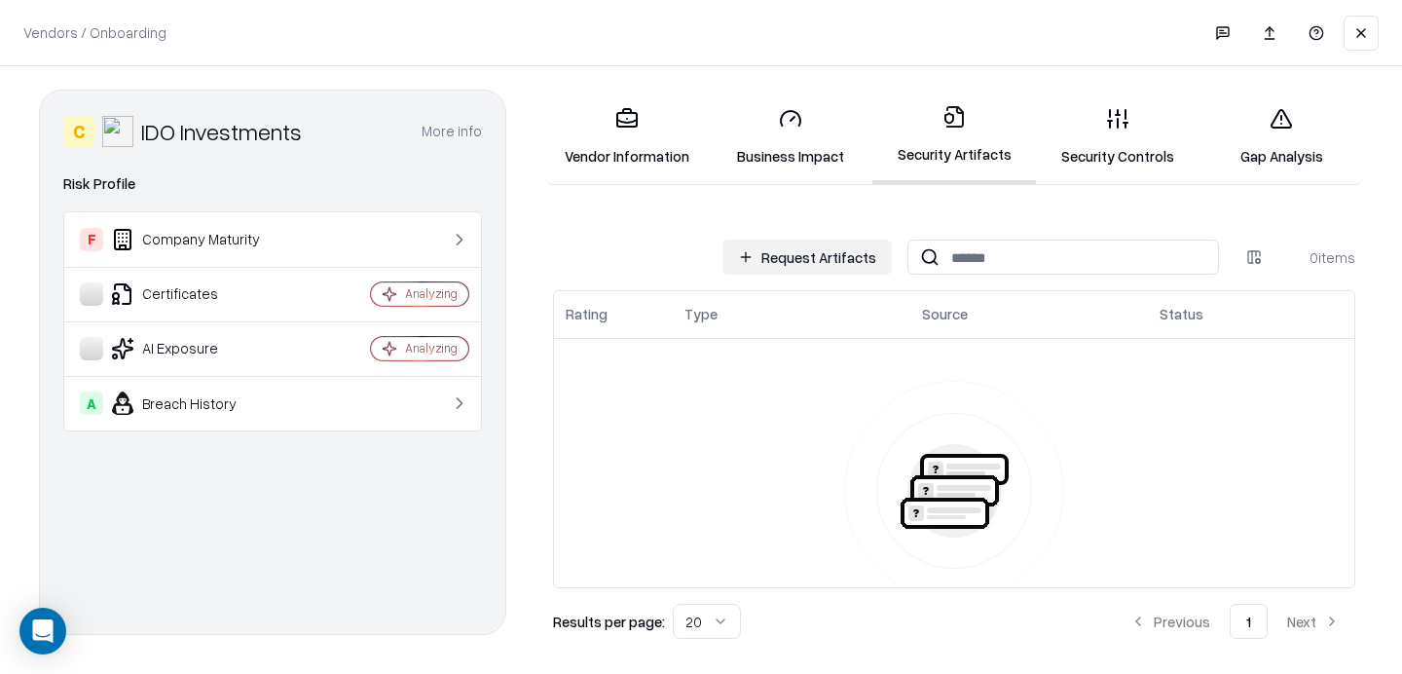
click at [668, 171] on link "Vendor Information" at bounding box center [627, 136] width 164 height 91
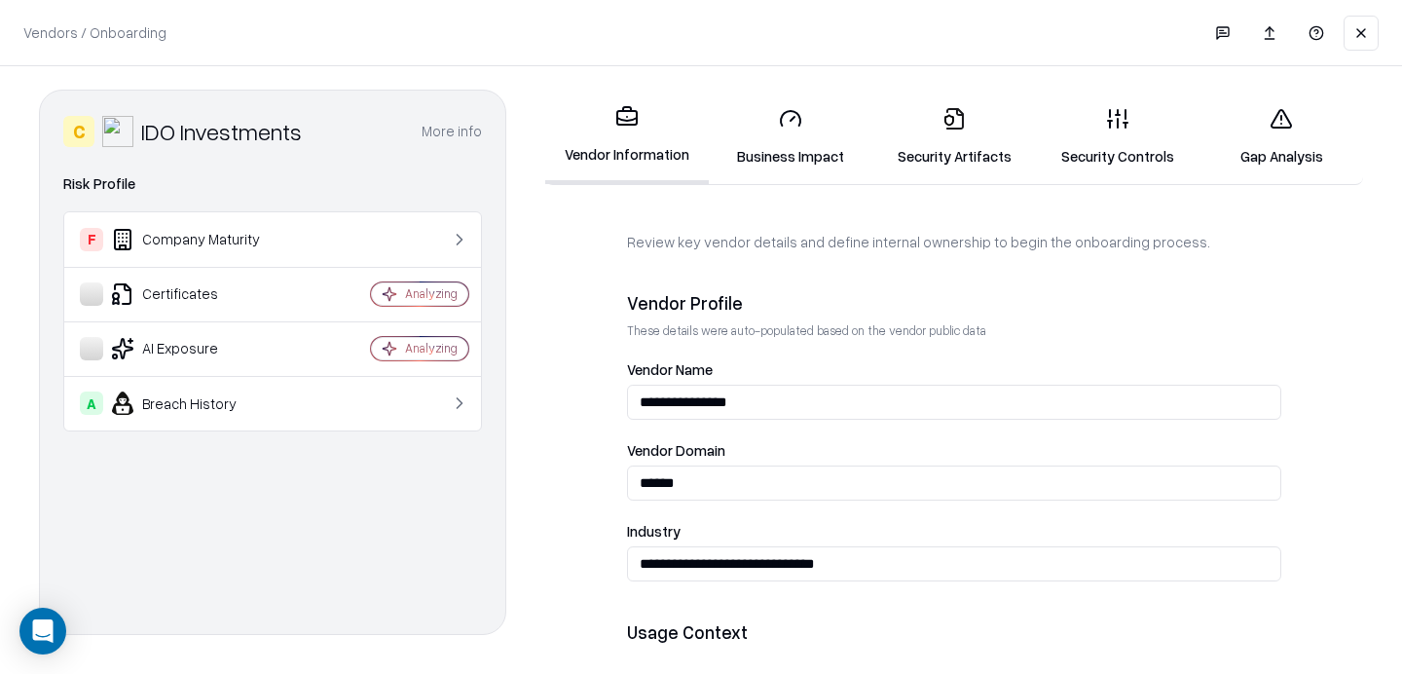
scroll to position [1121, 0]
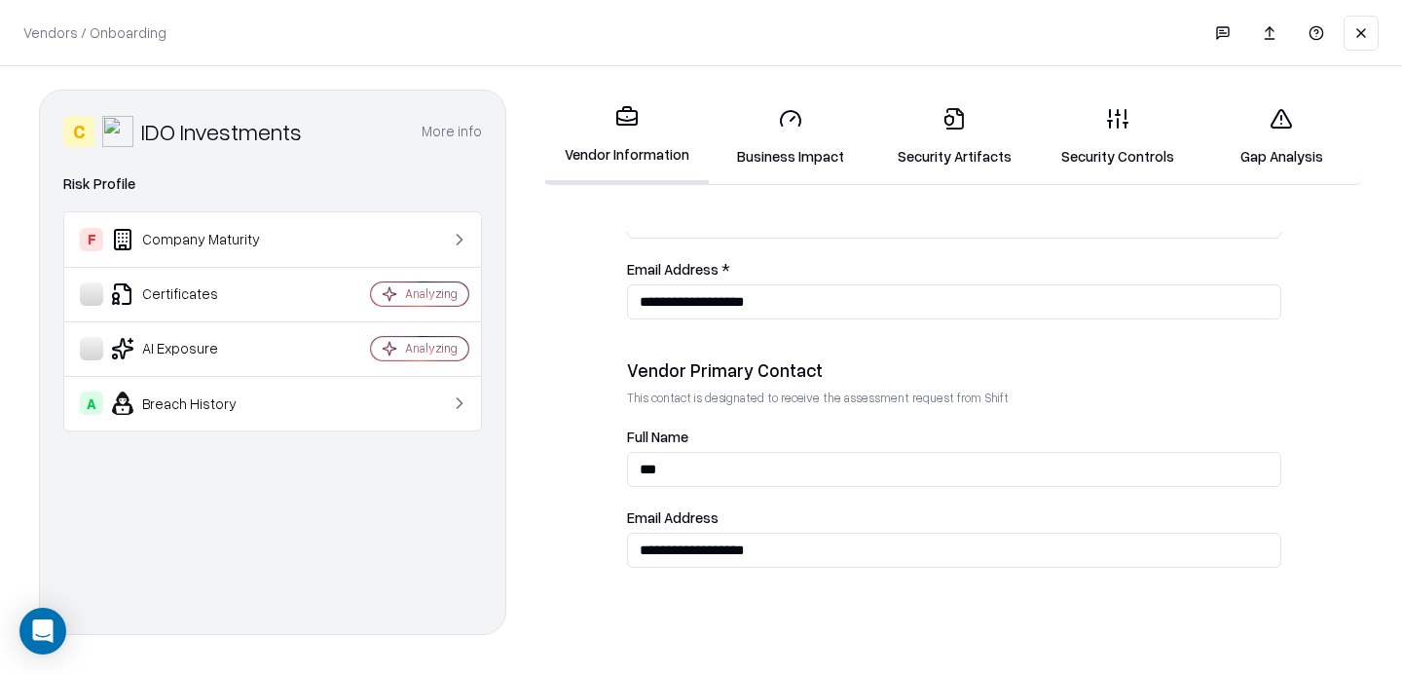
click at [924, 145] on link "Security Artifacts" at bounding box center [954, 136] width 164 height 91
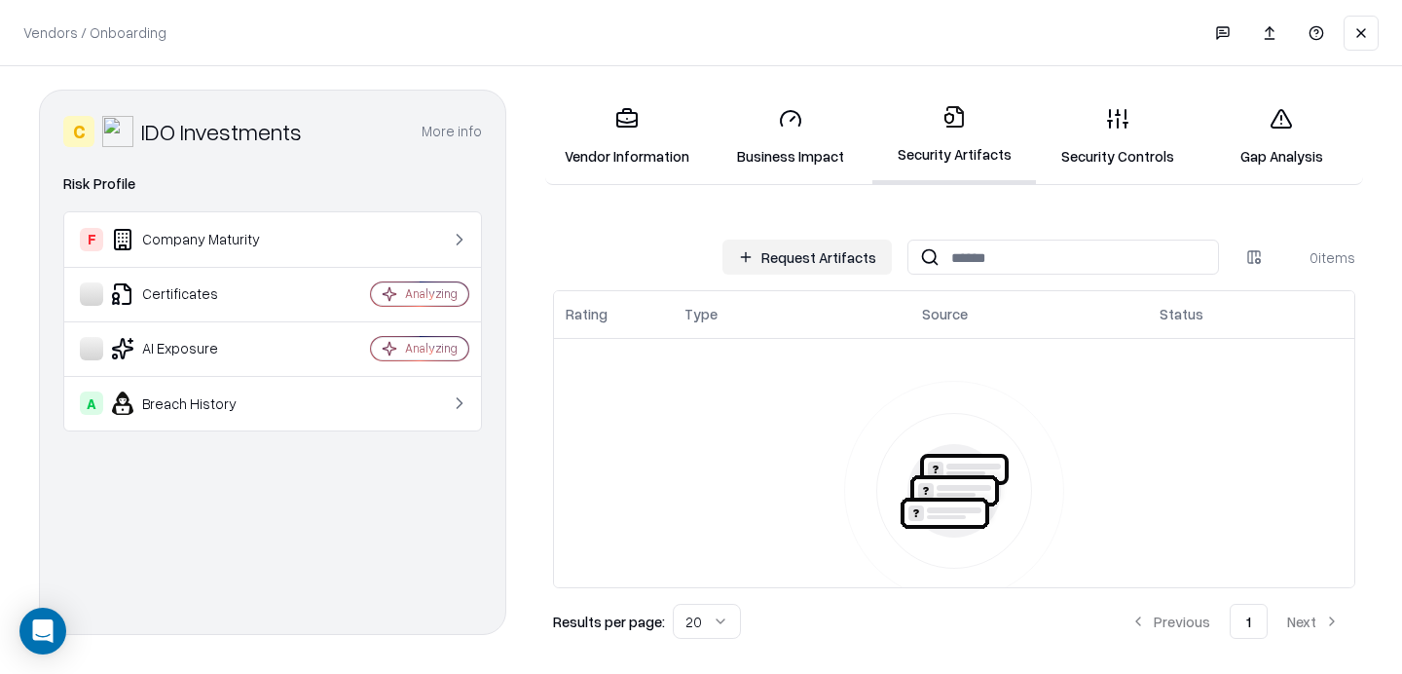
click at [831, 249] on button "Request Artifacts" at bounding box center [806, 256] width 169 height 35
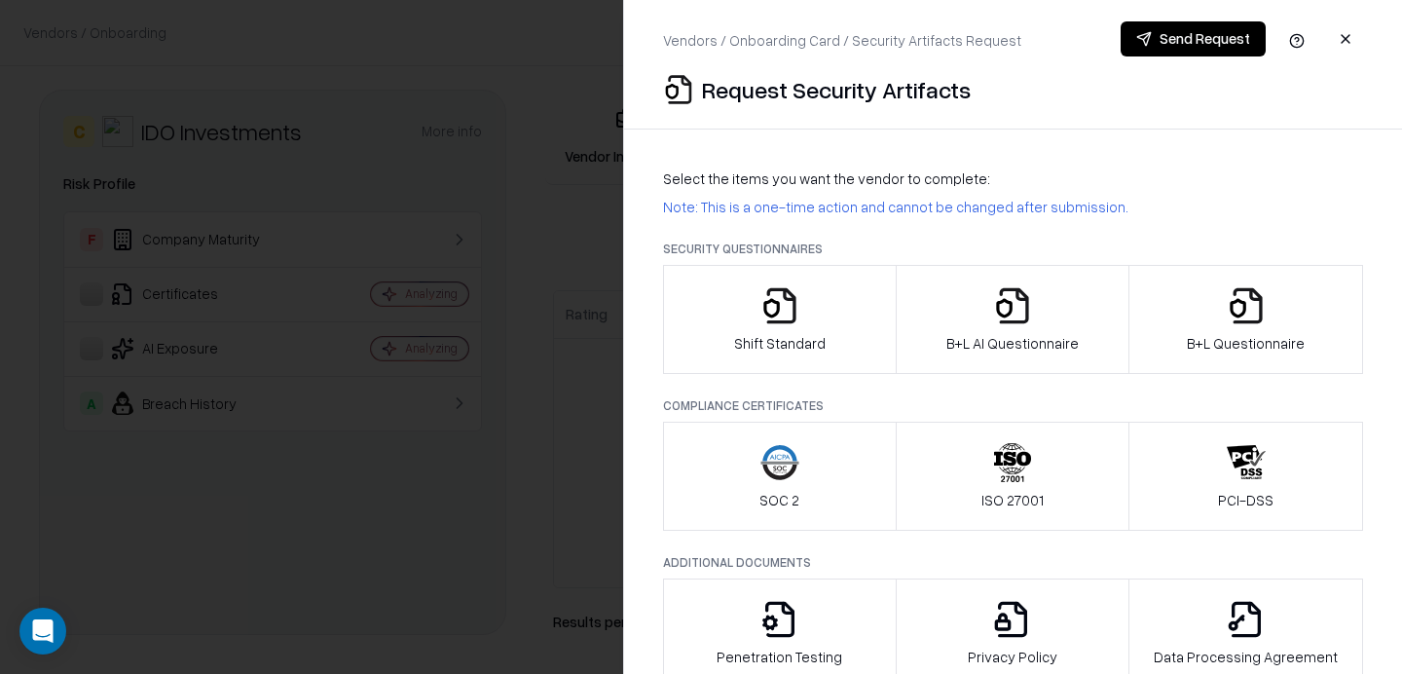
click at [981, 310] on div "B+L AI Questionnaire" at bounding box center [1012, 319] width 132 height 67
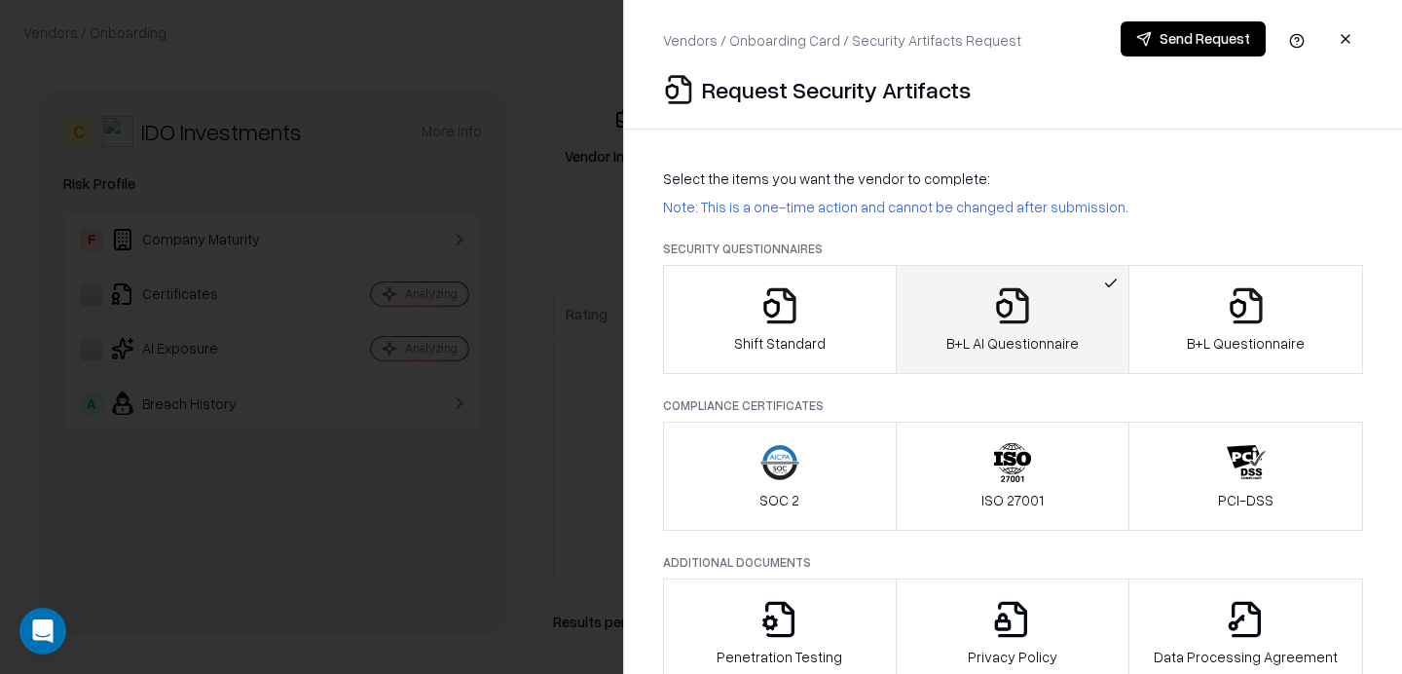
click at [1205, 310] on div "B+L Questionnaire" at bounding box center [1245, 319] width 118 height 67
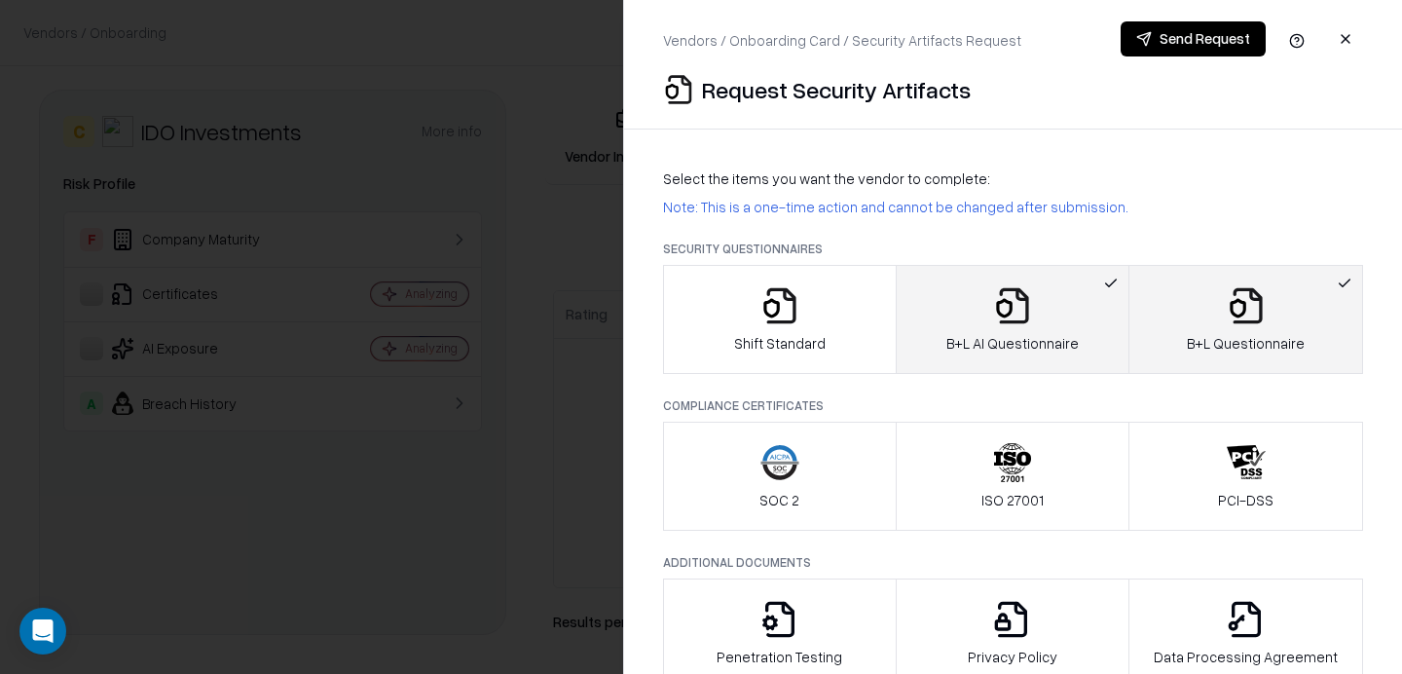
click at [1175, 56] on div "Send Request" at bounding box center [1241, 40] width 242 height 39
click at [1153, 43] on button "Send Request" at bounding box center [1192, 38] width 145 height 35
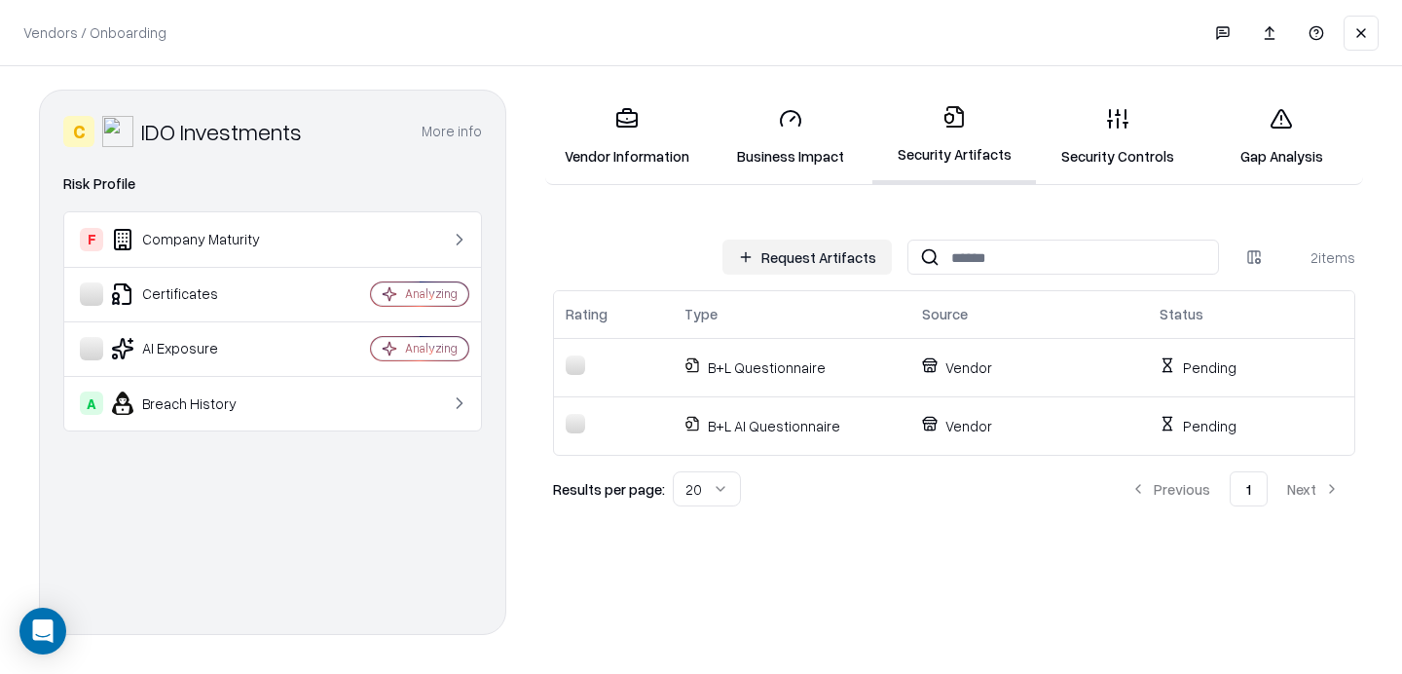
click at [1364, 36] on button at bounding box center [1360, 33] width 35 height 35
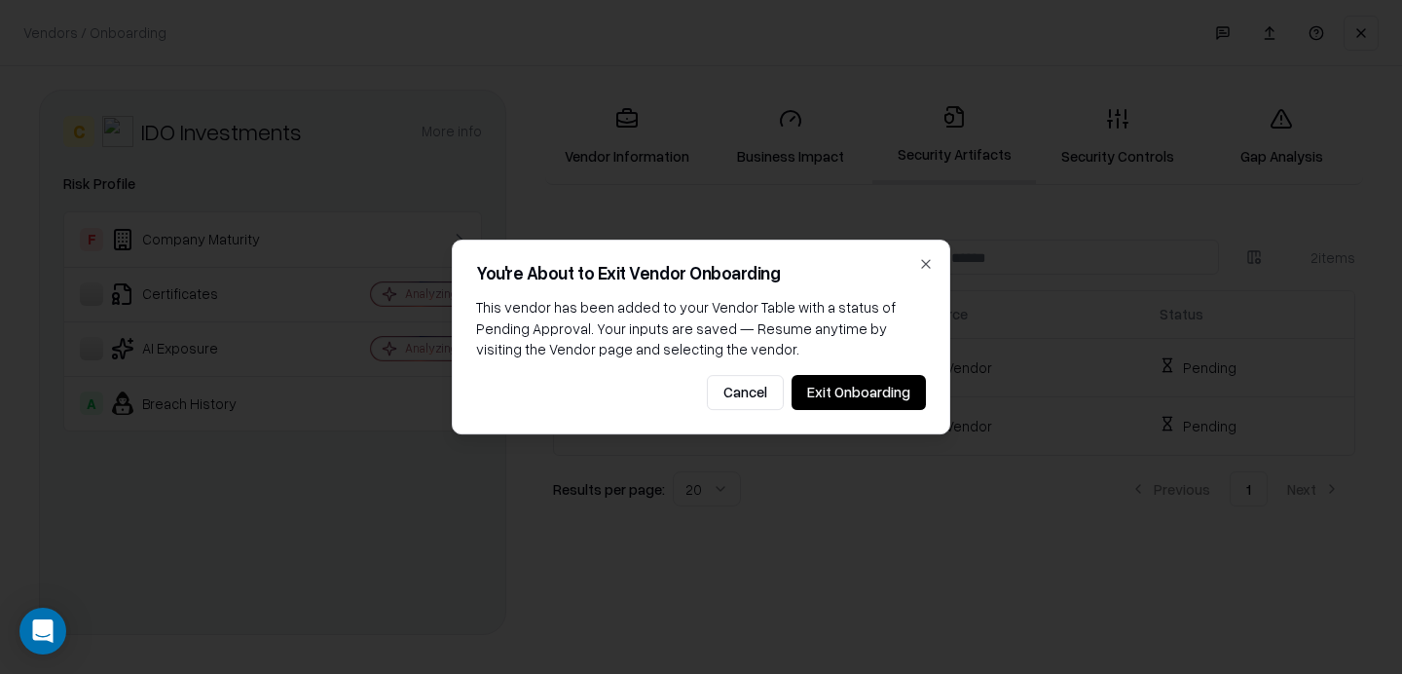
click at [867, 393] on button "Exit Onboarding" at bounding box center [858, 392] width 134 height 35
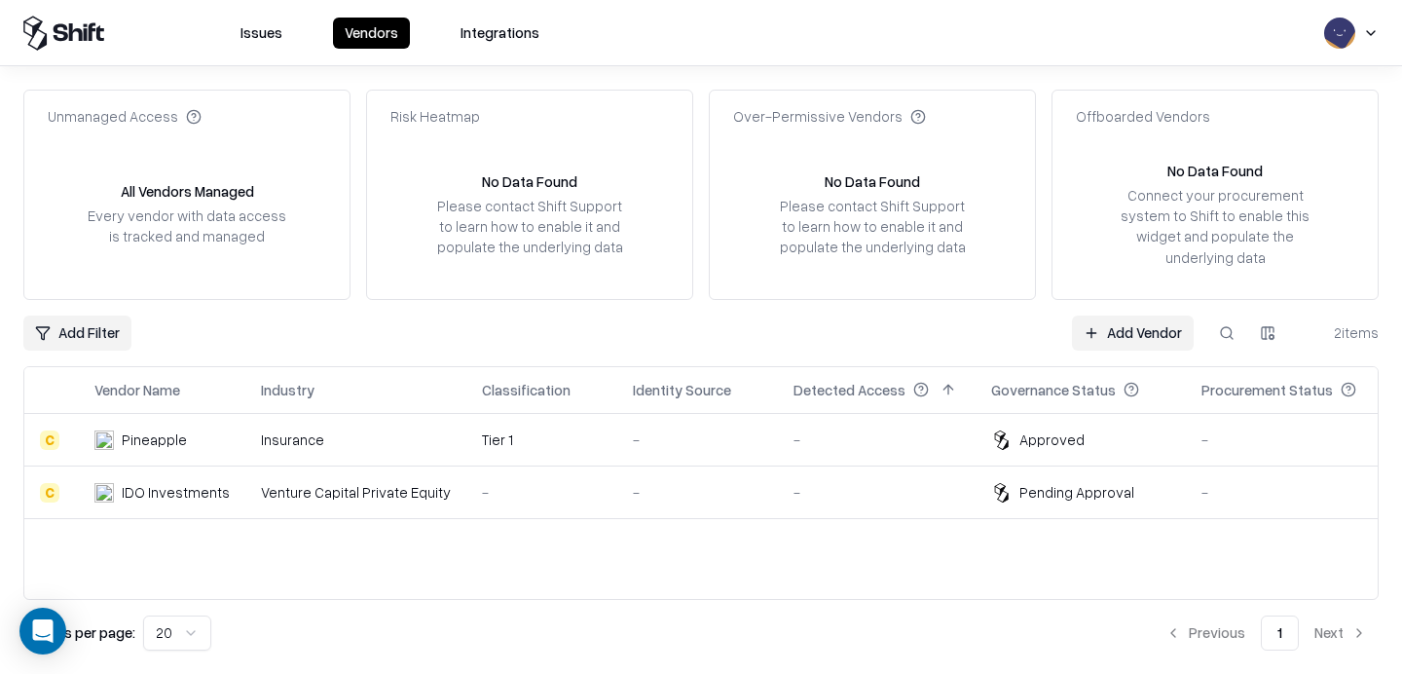
click at [858, 485] on div "-" at bounding box center [876, 492] width 166 height 20
click at [1134, 341] on link "Add Vendor" at bounding box center [1133, 332] width 122 height 35
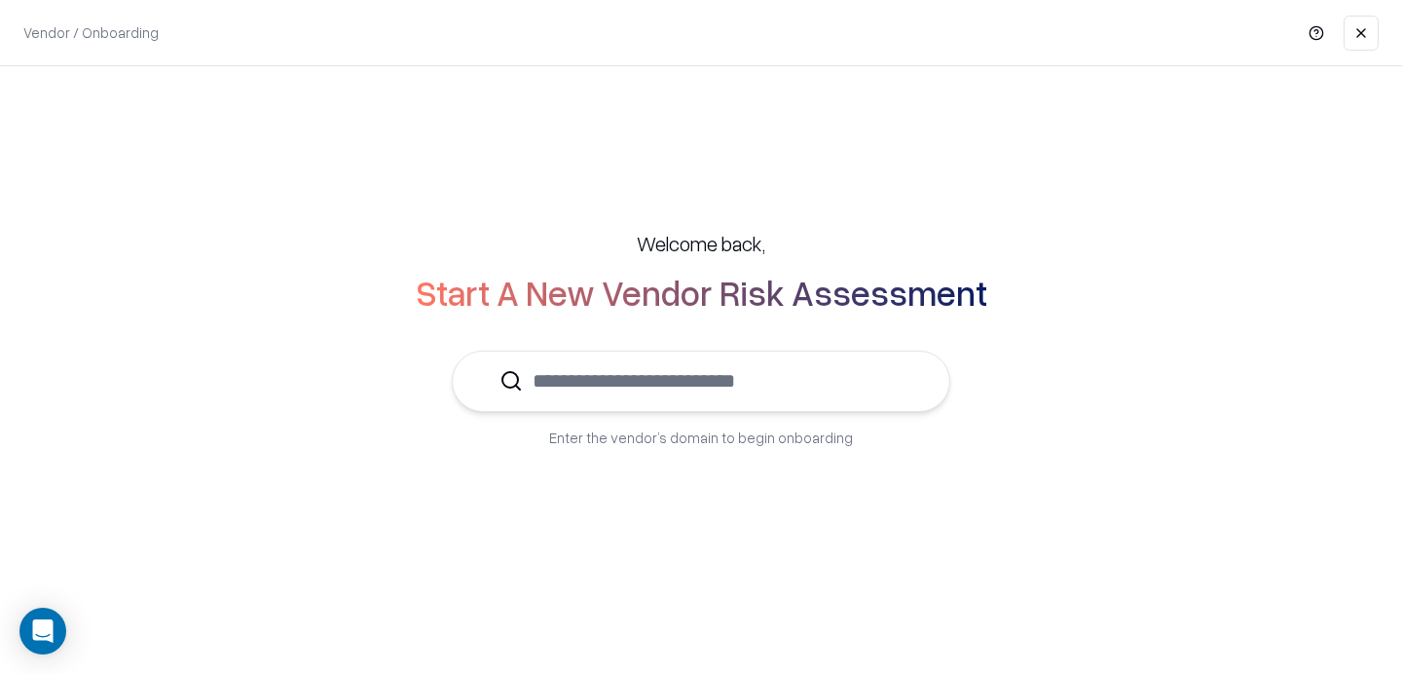
click at [613, 373] on input "text" at bounding box center [713, 380] width 380 height 59
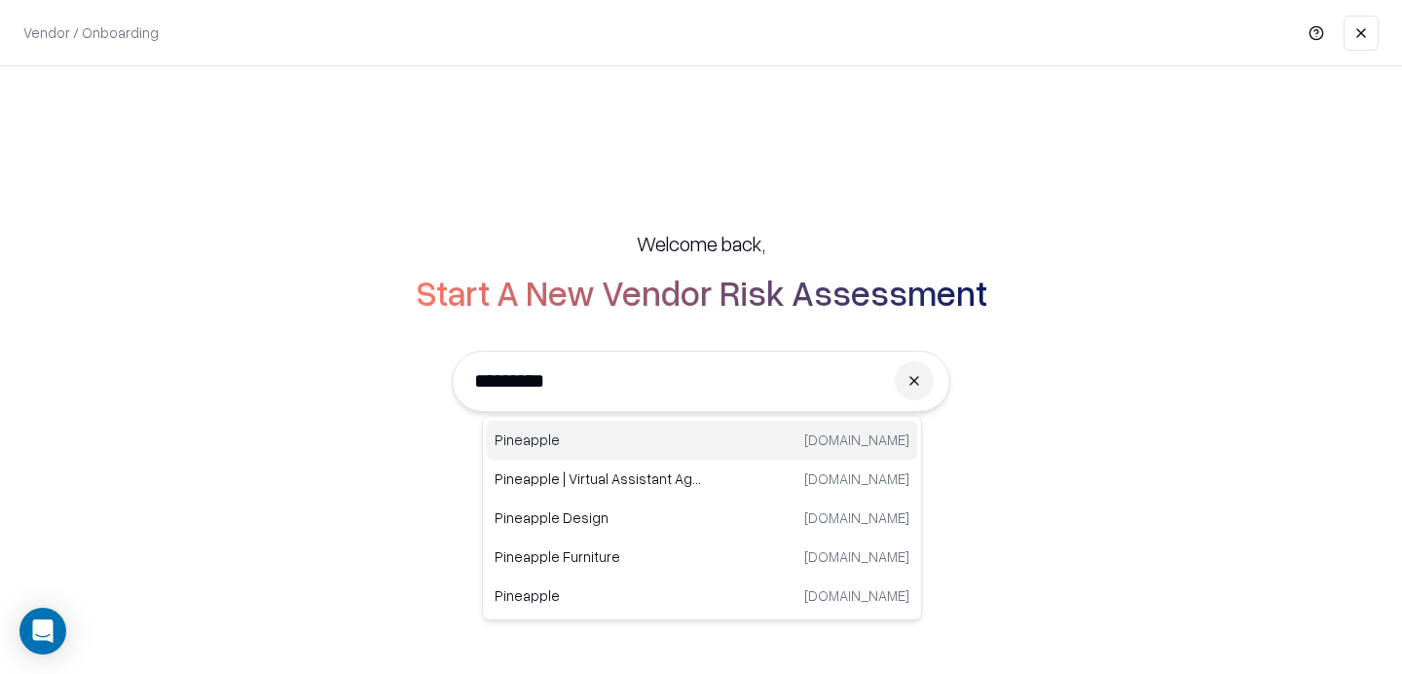
click at [591, 441] on p "Pineapple" at bounding box center [597, 439] width 207 height 20
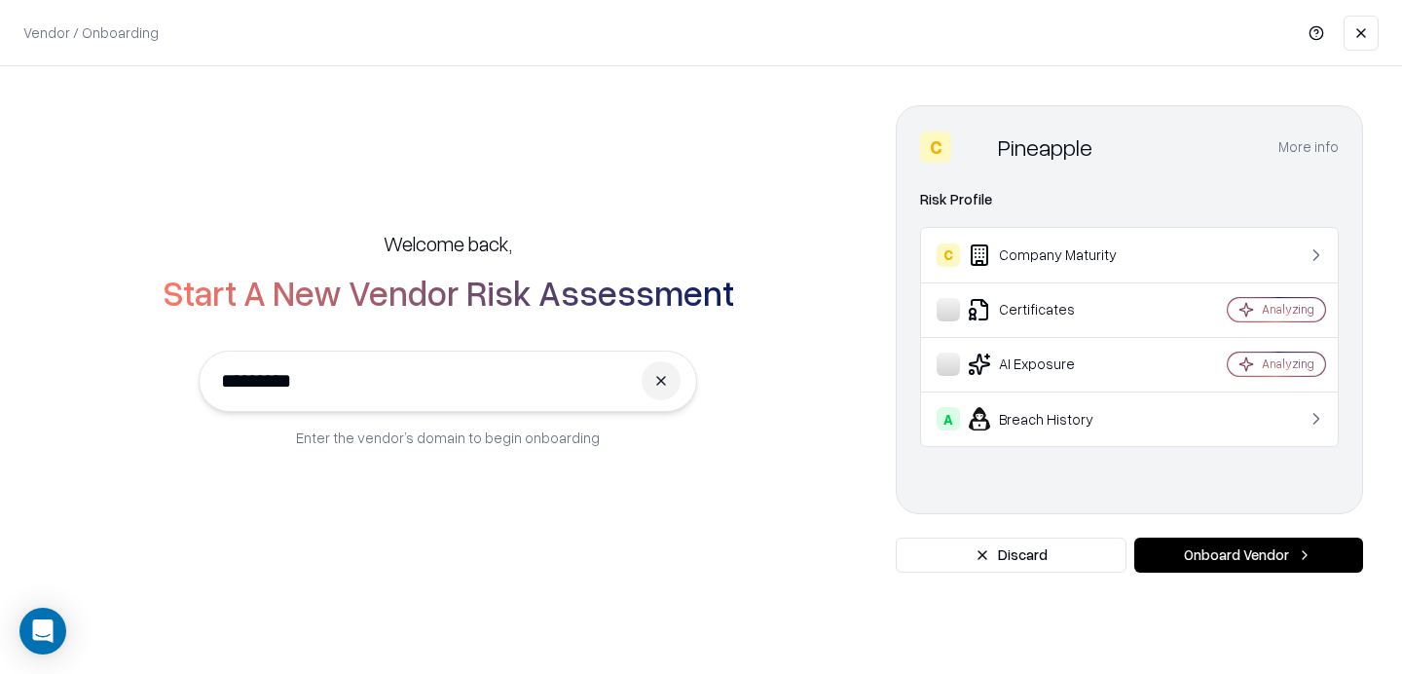
type input "*********"
click at [1228, 542] on button "Onboard Vendor" at bounding box center [1248, 554] width 229 height 35
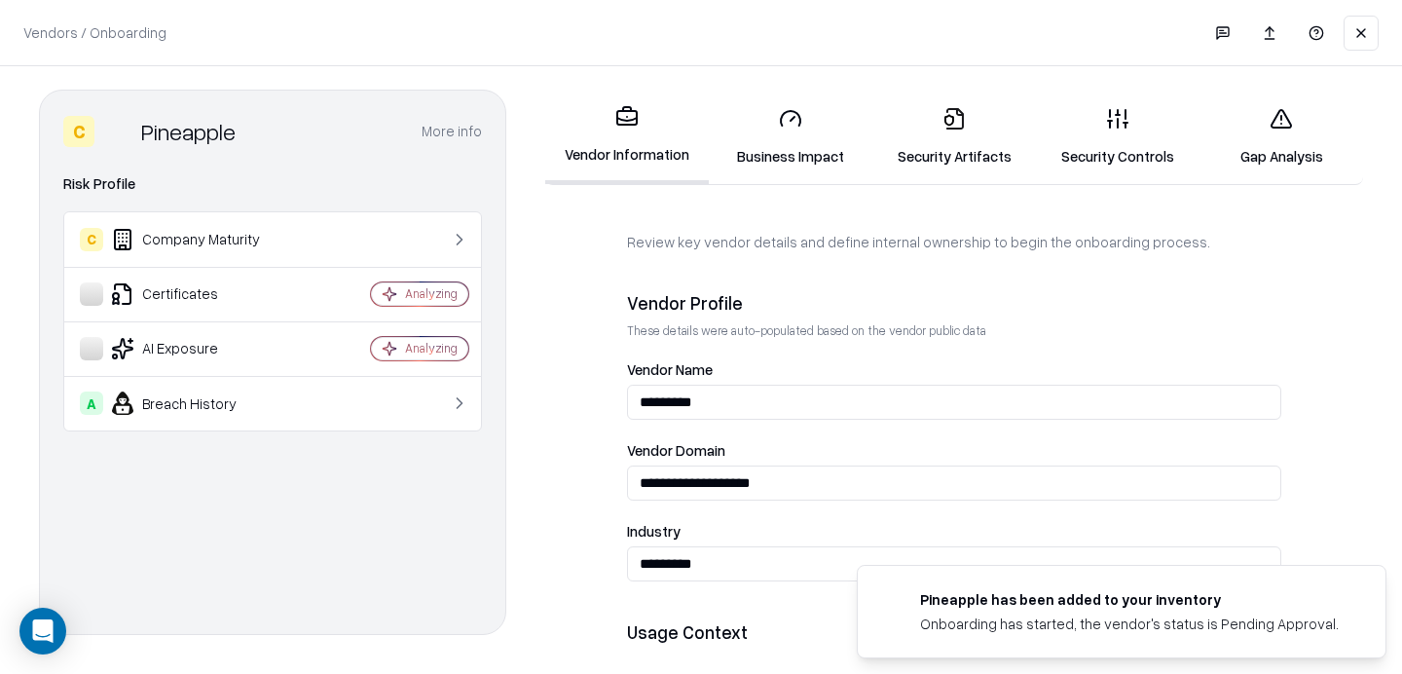
click at [1125, 133] on link "Security Controls" at bounding box center [1118, 136] width 164 height 91
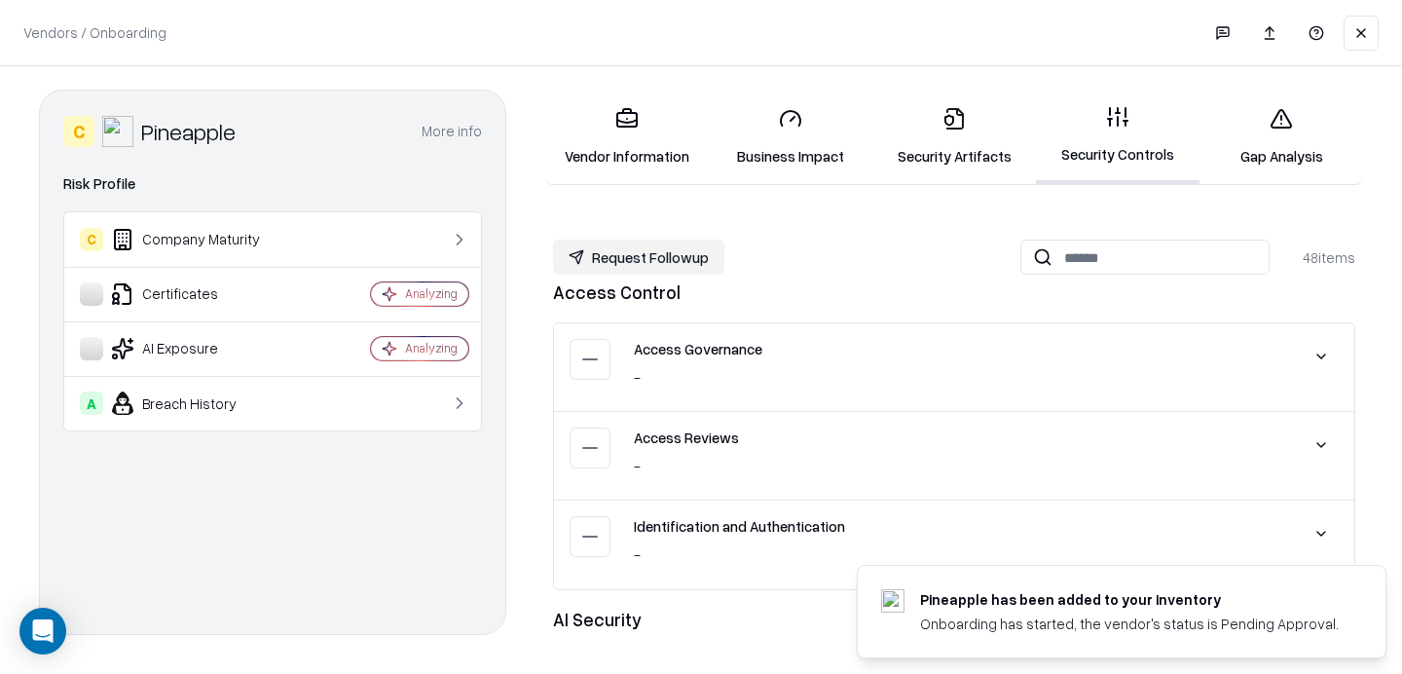
click at [1287, 109] on icon at bounding box center [1280, 118] width 23 height 23
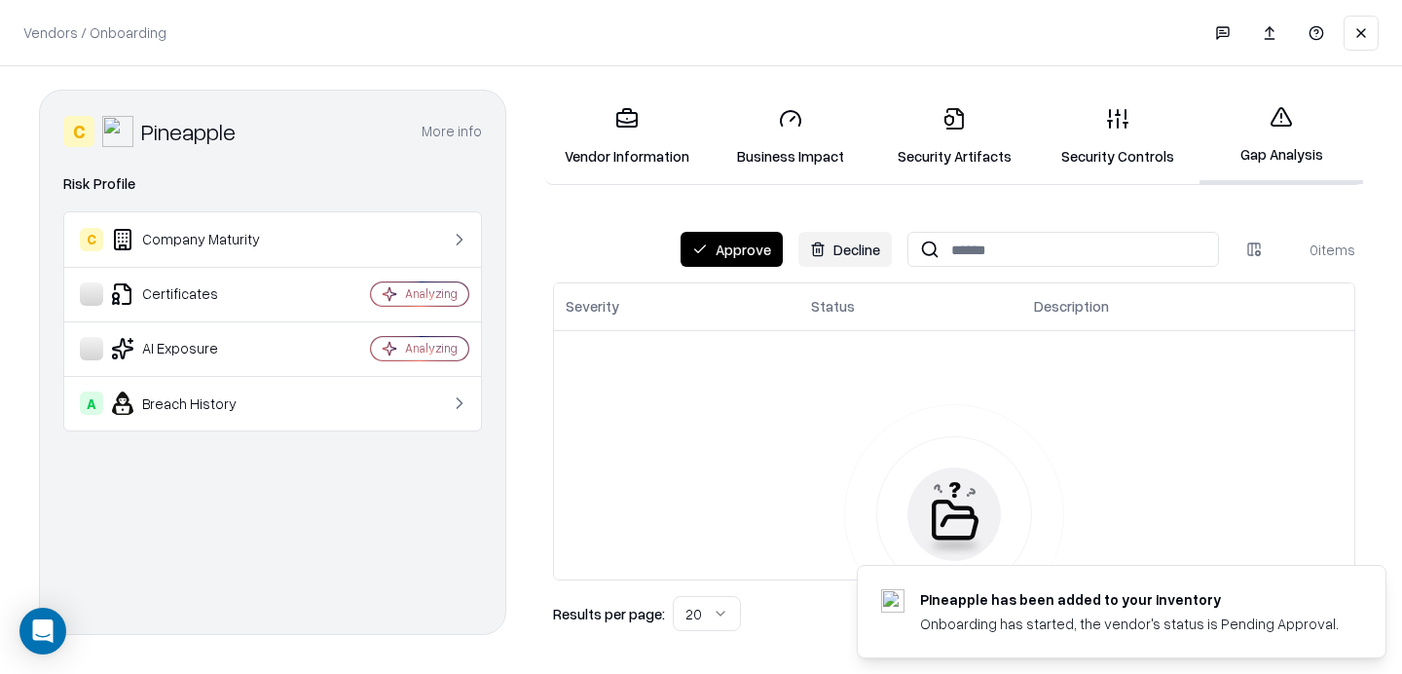
click at [632, 151] on link "Vendor Information" at bounding box center [627, 136] width 164 height 91
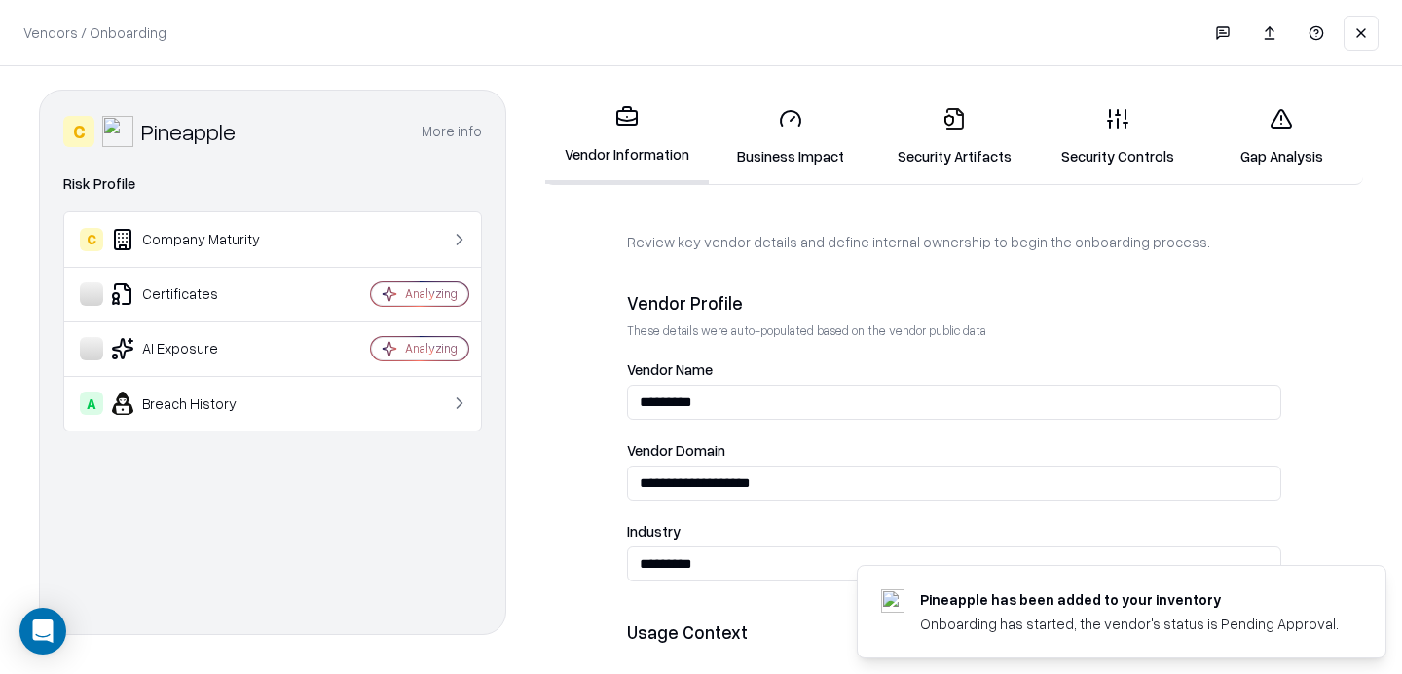
scroll to position [1121, 0]
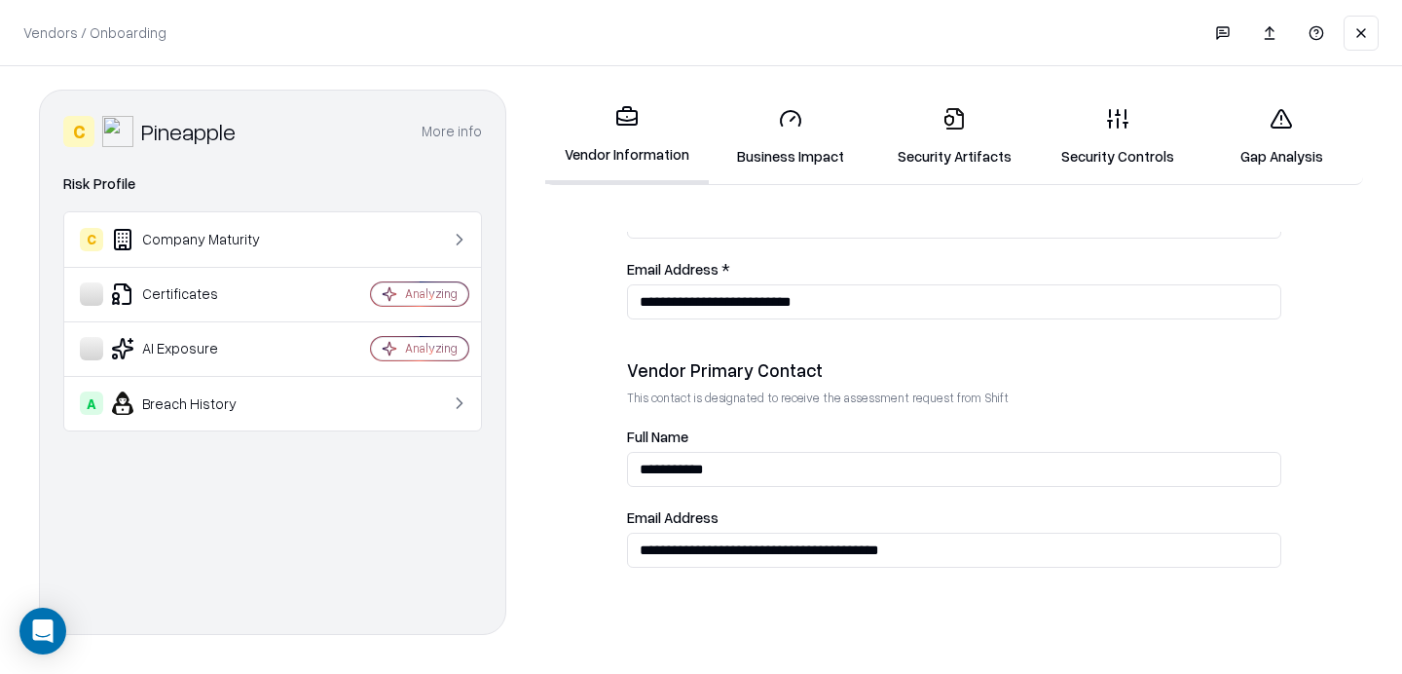
click at [1277, 132] on link "Gap Analysis" at bounding box center [1281, 136] width 164 height 91
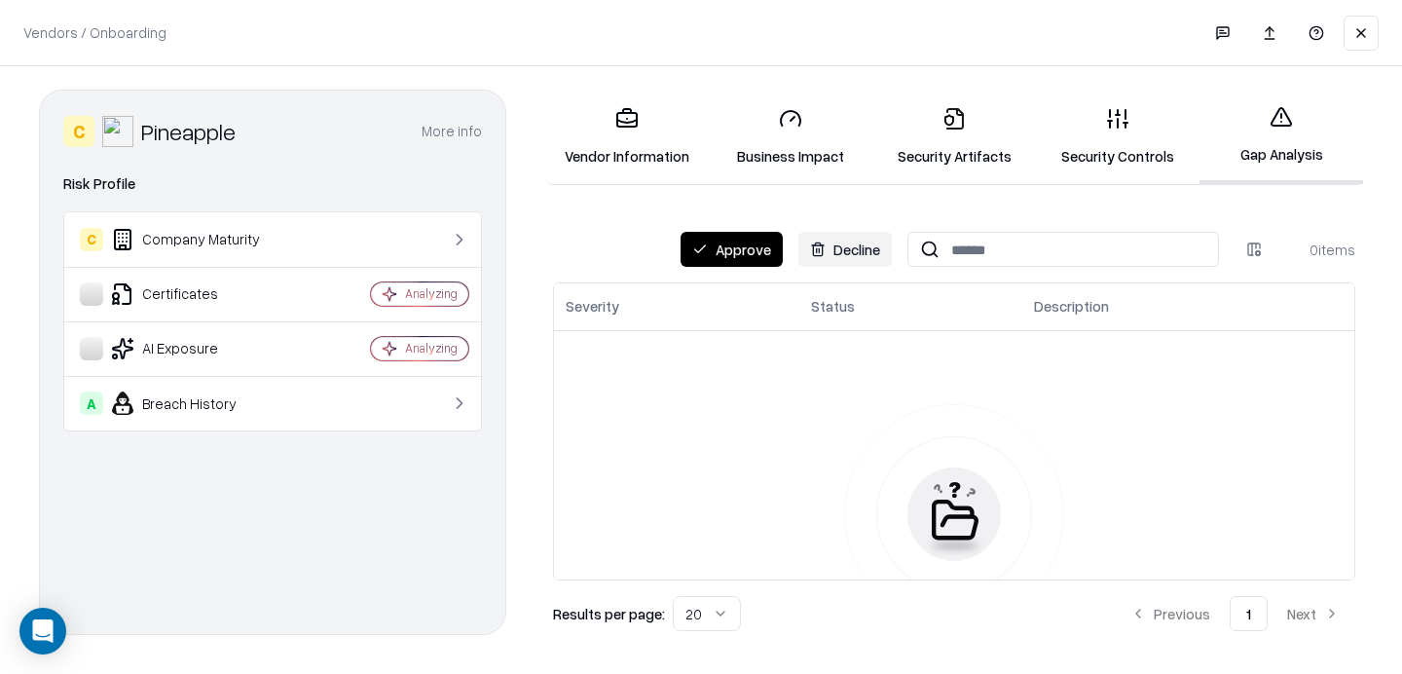
click at [748, 237] on button "Approve" at bounding box center [731, 249] width 102 height 35
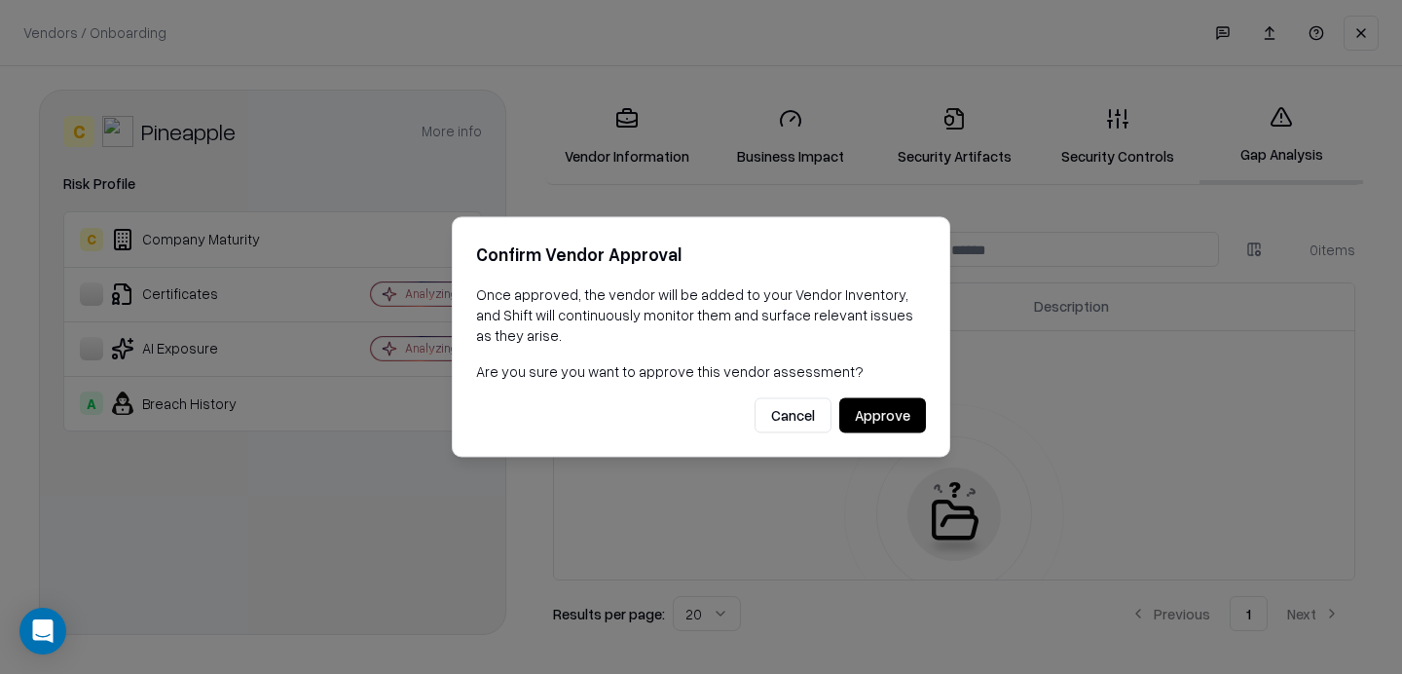
click at [868, 404] on button "Approve" at bounding box center [882, 415] width 87 height 35
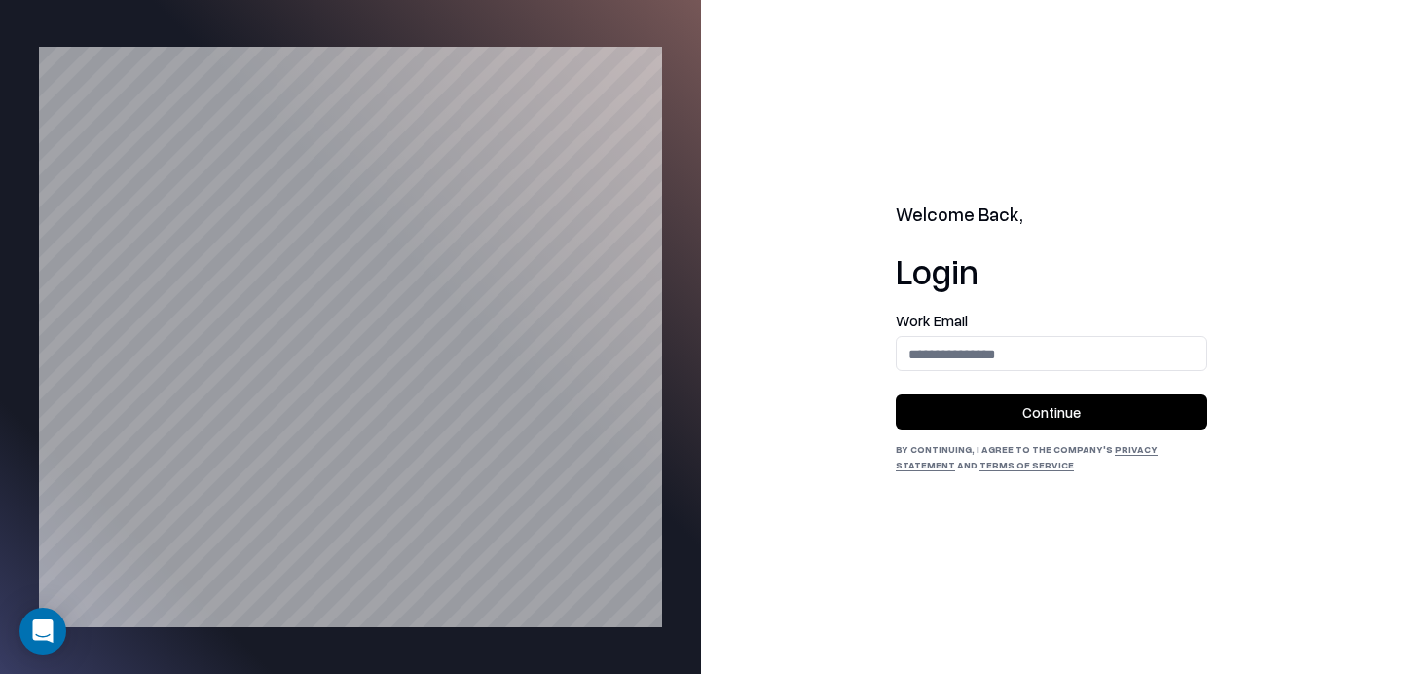
click at [1010, 373] on form "Work Email Continue" at bounding box center [1050, 371] width 311 height 116
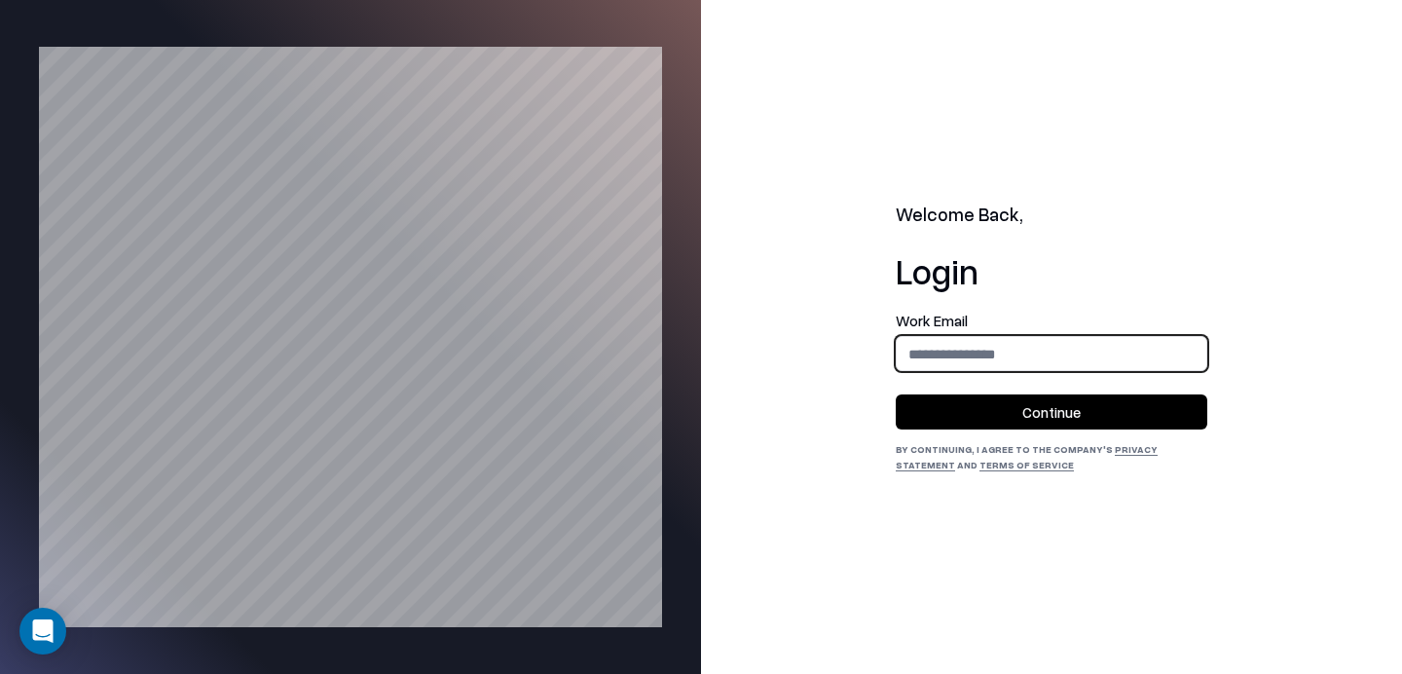
click at [992, 362] on input "email" at bounding box center [1051, 354] width 310 height 36
type input "**********"
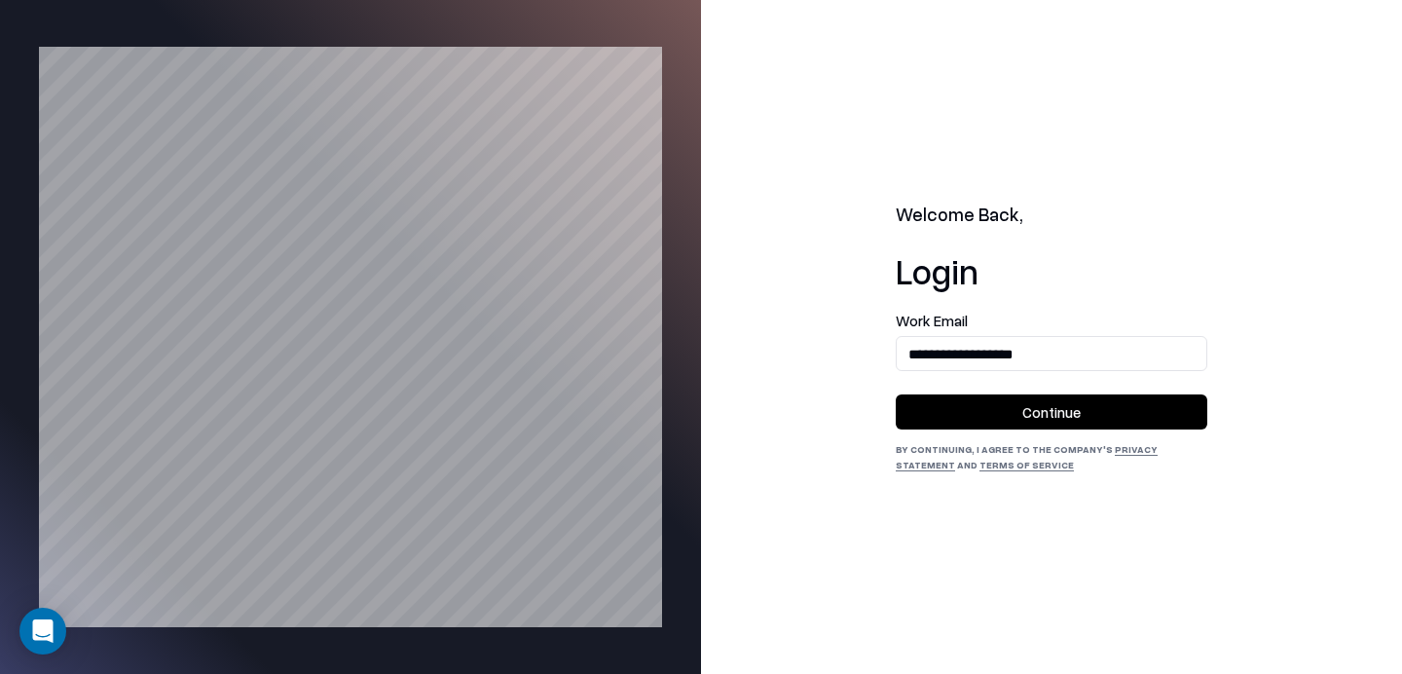
click at [1015, 407] on button "Continue" at bounding box center [1050, 411] width 311 height 35
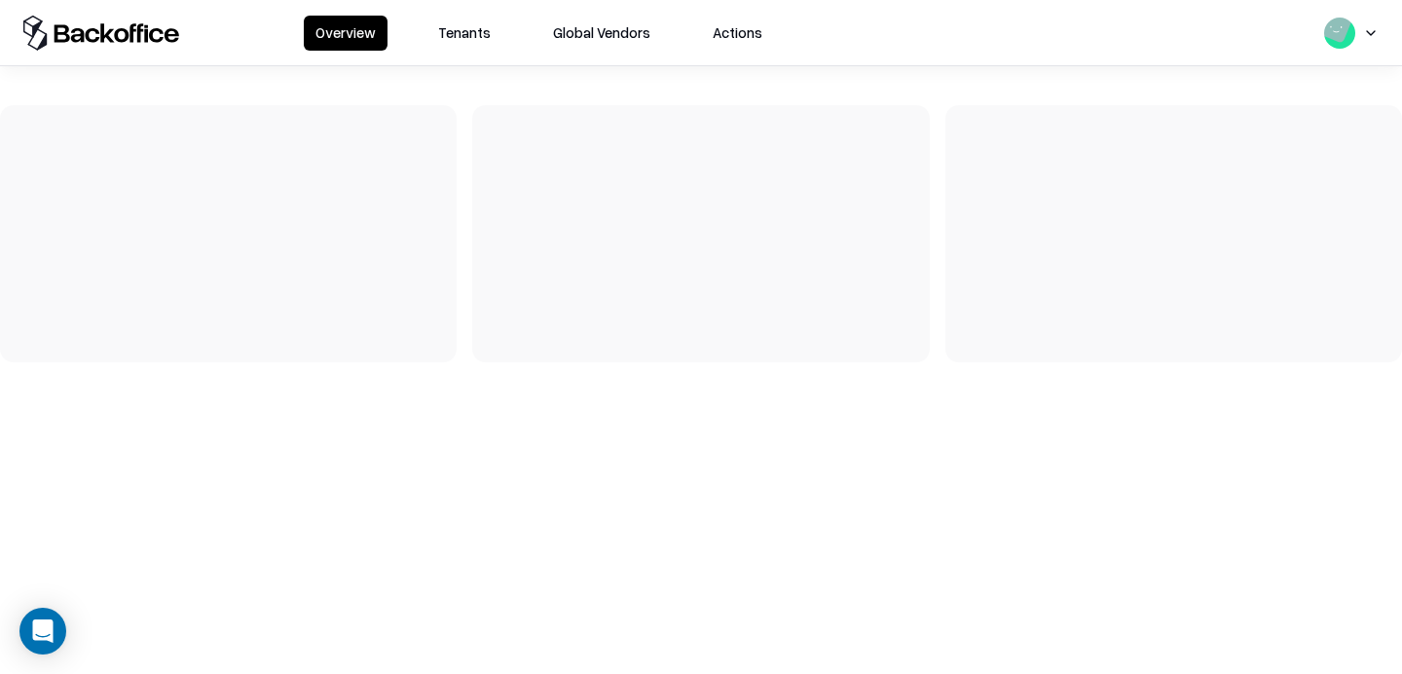
click at [471, 30] on button "Tenants" at bounding box center [464, 33] width 76 height 35
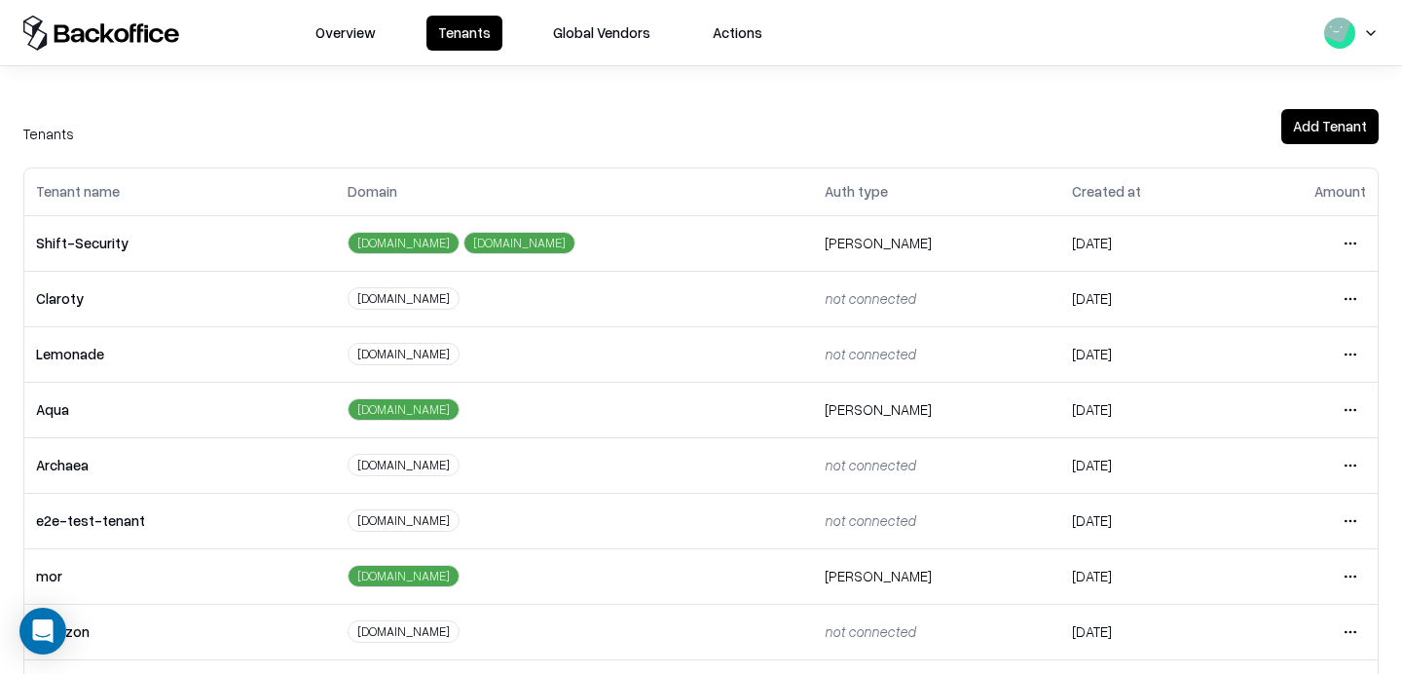
click at [1346, 517] on html "Overview Tenants Global Vendors Actions Tenants Add Tenant Tenant name Domain A…" at bounding box center [701, 337] width 1402 height 674
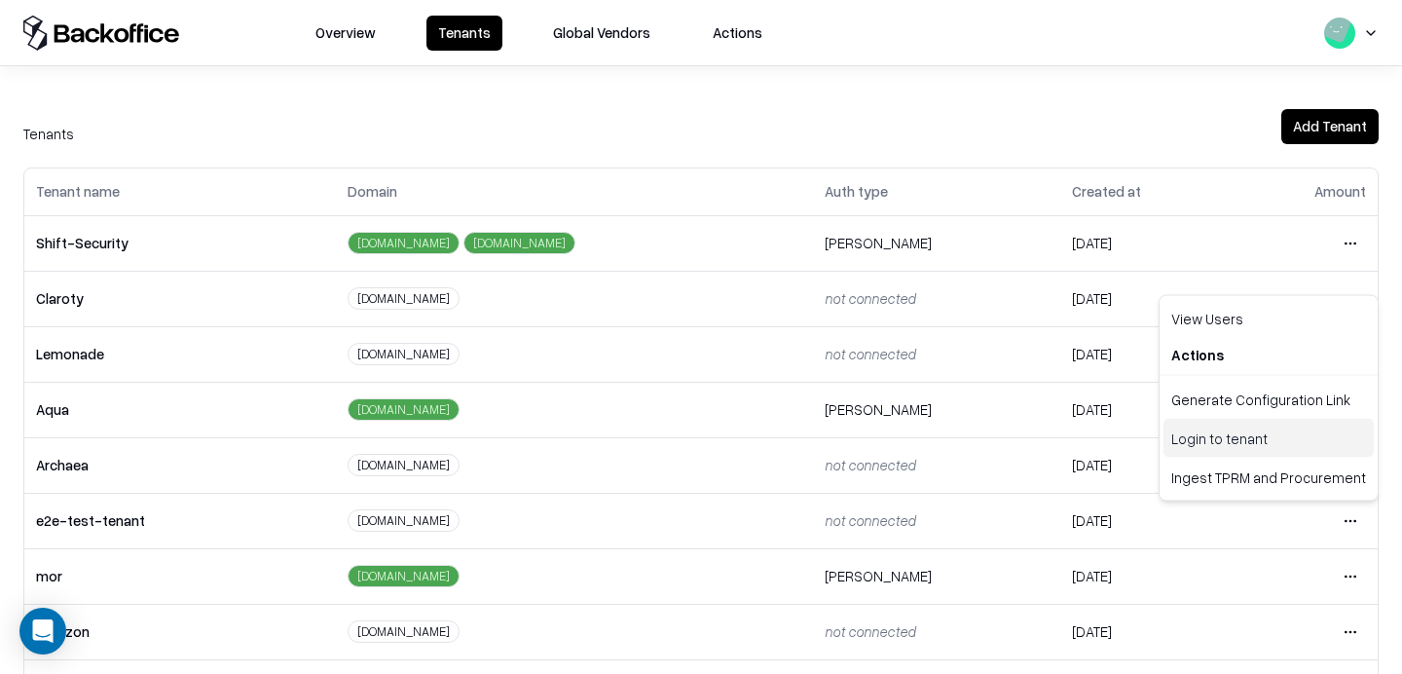
click at [1206, 426] on div "Login to tenant" at bounding box center [1268, 438] width 210 height 39
